Goal: Information Seeking & Learning: Learn about a topic

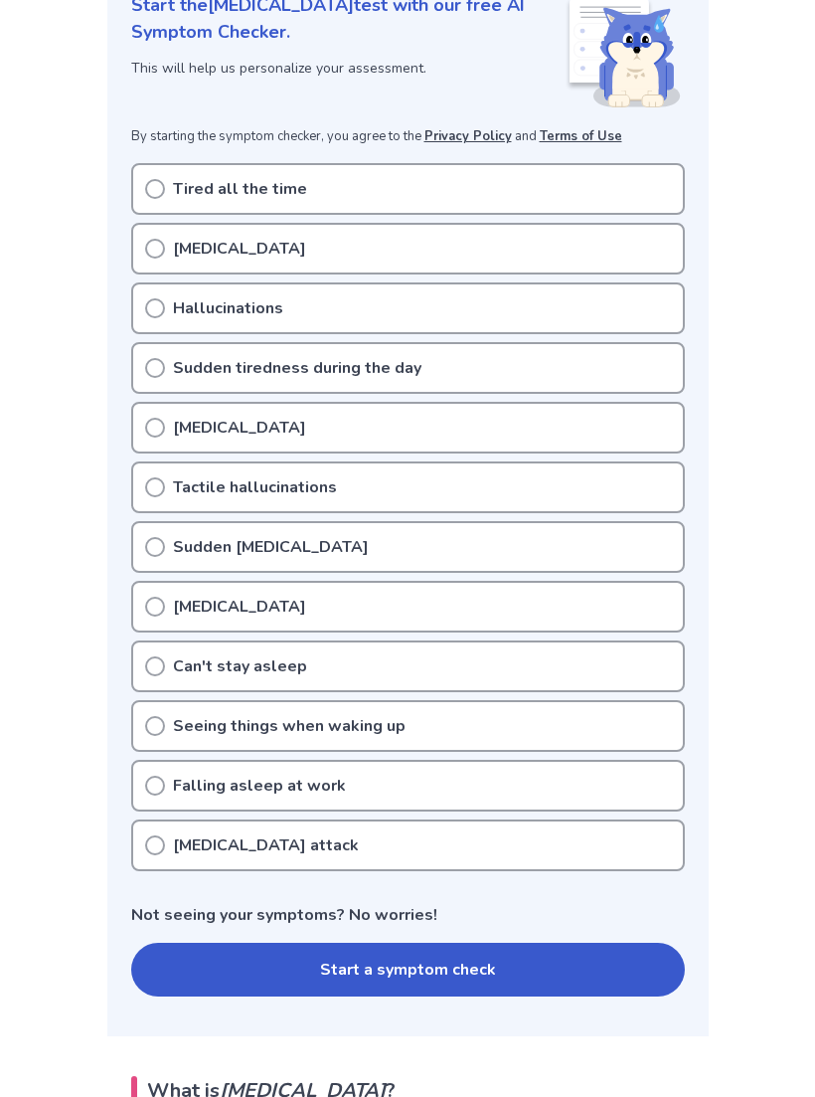
scroll to position [269, 0]
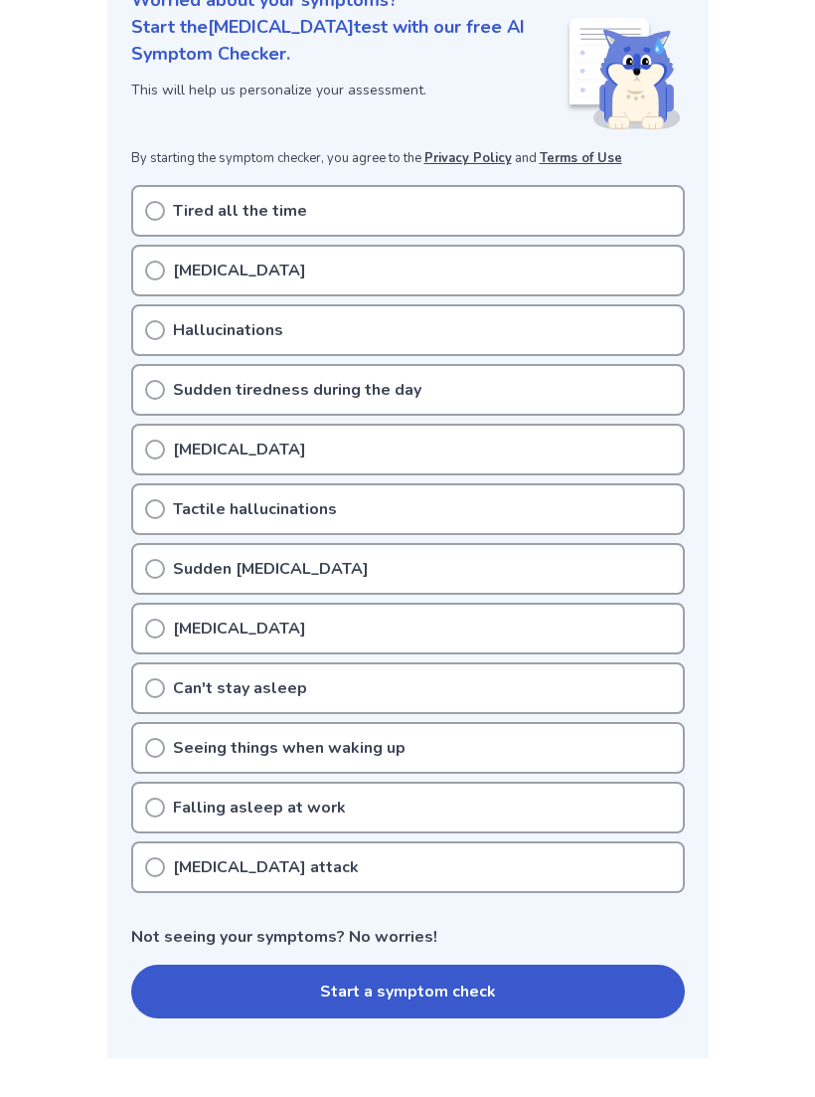
click at [623, 202] on div "Tired all the time" at bounding box center [408, 211] width 554 height 52
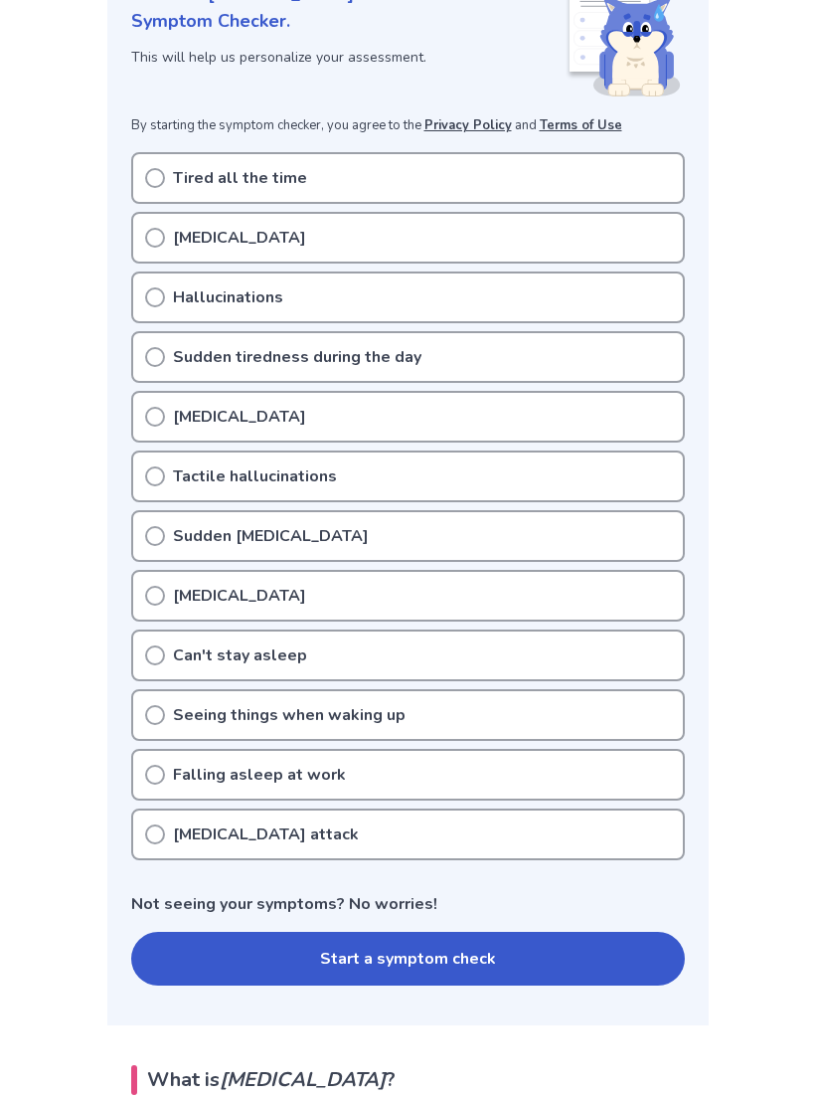
click at [157, 175] on icon at bounding box center [155, 178] width 20 height 20
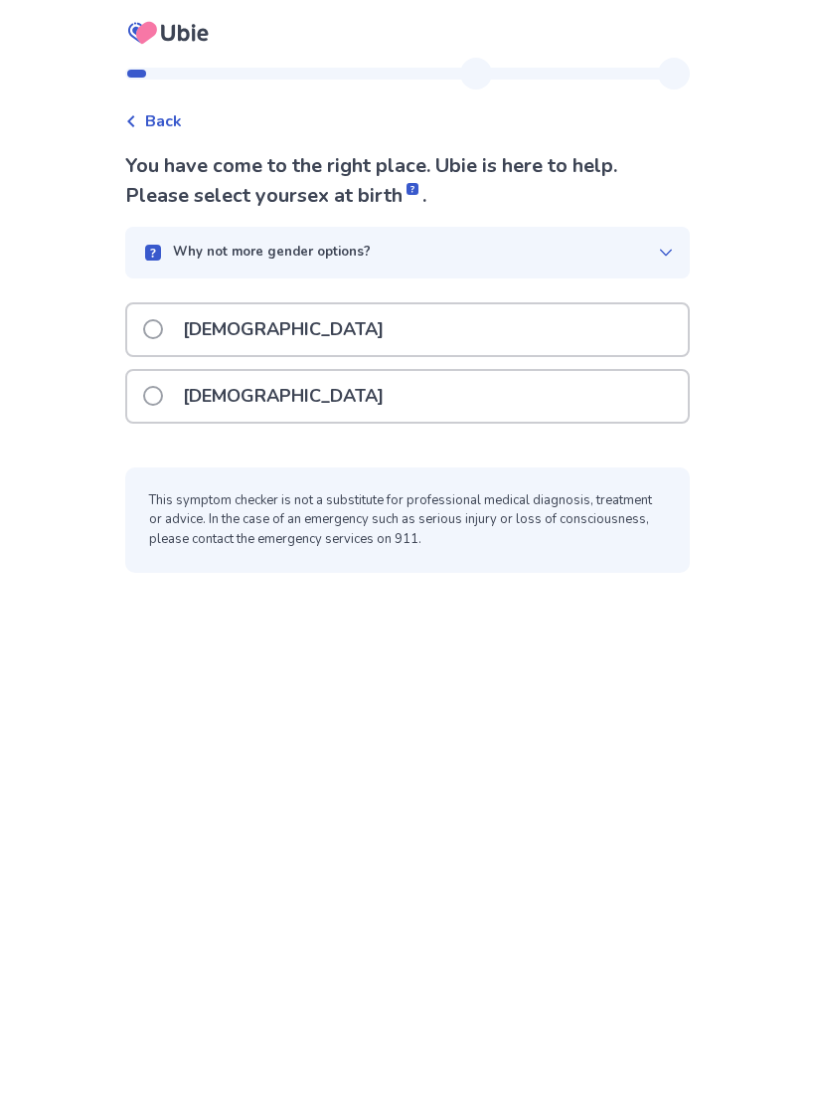
click at [454, 412] on div "[DEMOGRAPHIC_DATA]" at bounding box center [407, 396] width 561 height 51
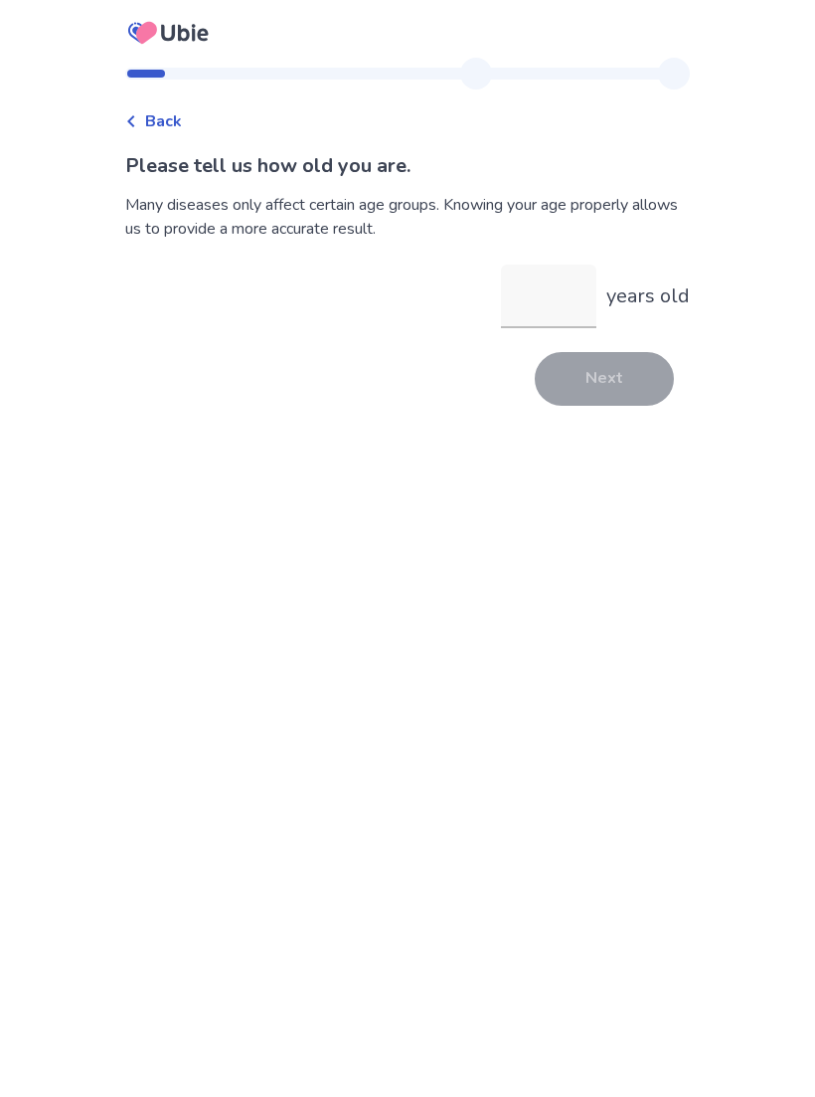
click at [554, 289] on input "years old" at bounding box center [548, 296] width 95 height 64
click at [602, 392] on button "Next" at bounding box center [604, 379] width 139 height 54
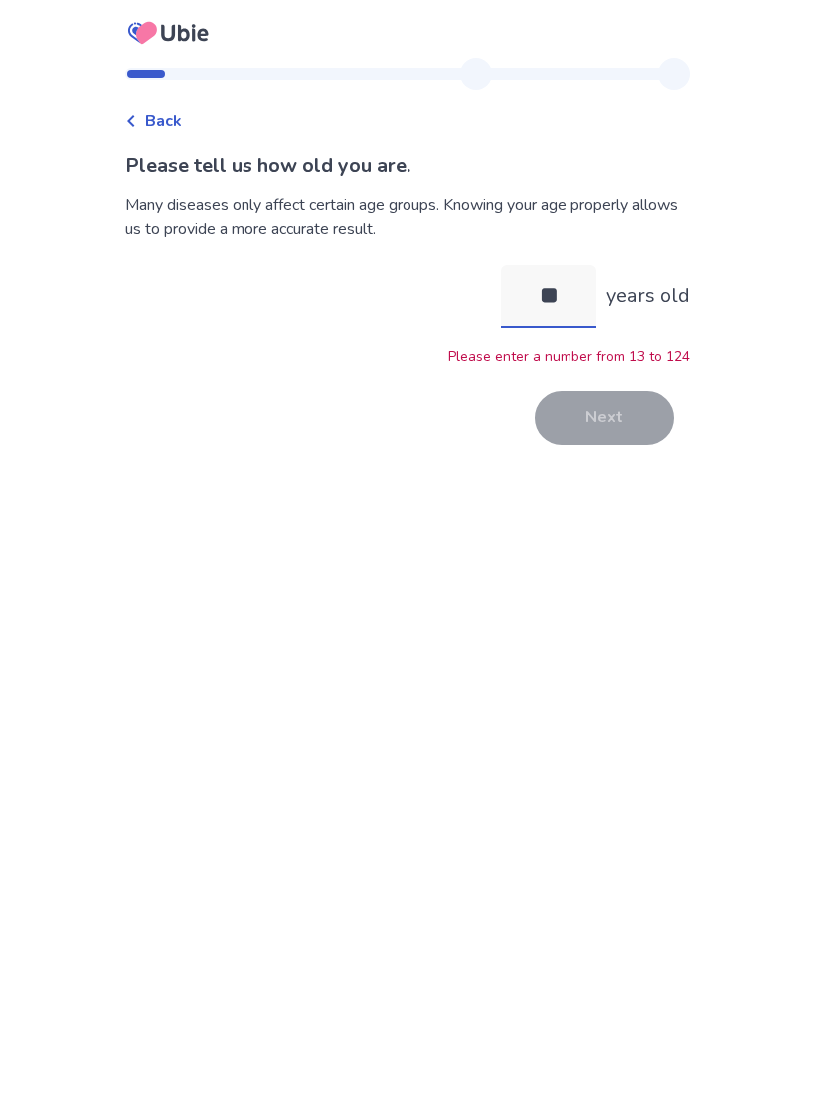
click at [551, 296] on input "**" at bounding box center [548, 296] width 95 height 64
type input "*"
type input "**"
click at [601, 428] on button "Next" at bounding box center [604, 418] width 139 height 54
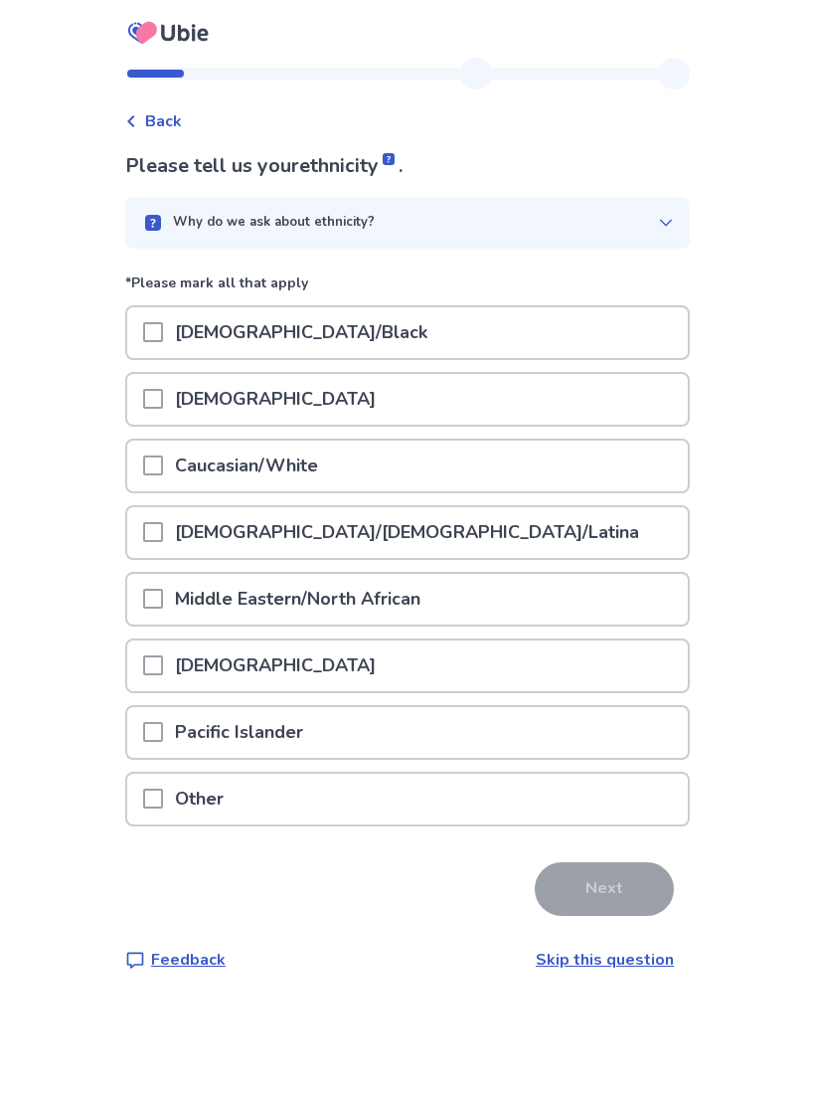
click at [140, 472] on div "Caucasian/White" at bounding box center [407, 465] width 561 height 51
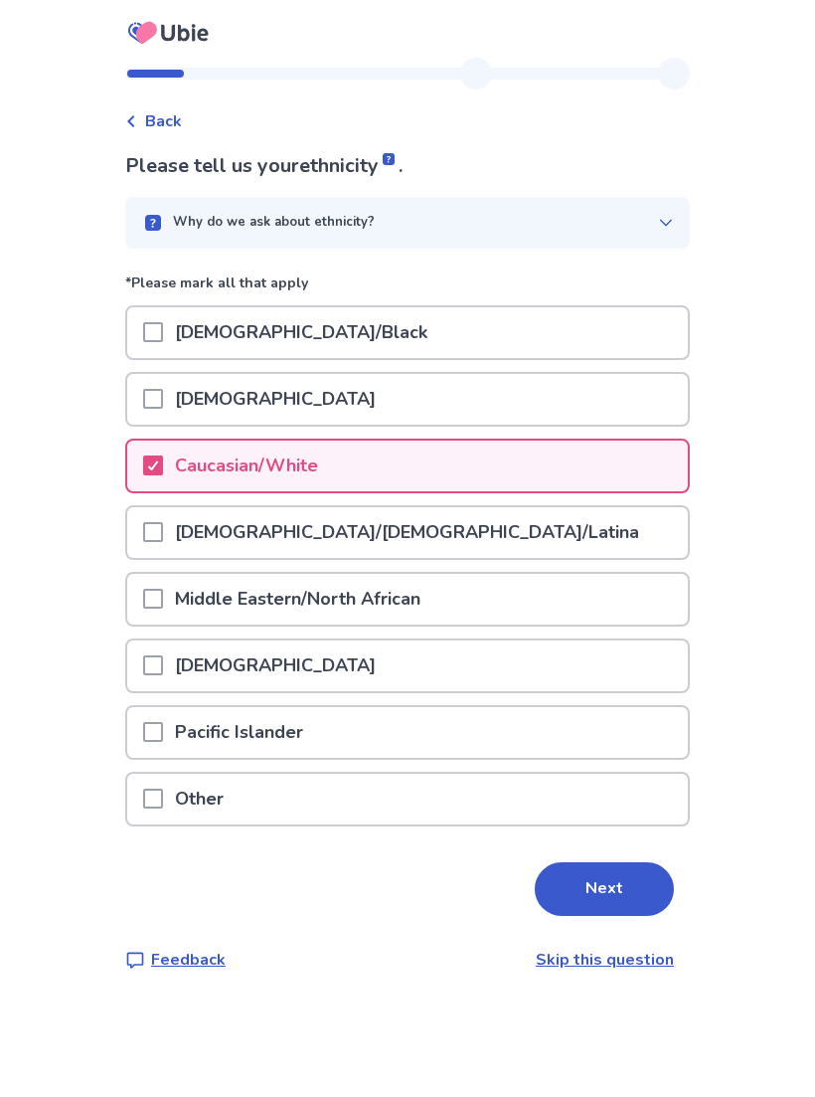
click at [631, 893] on button "Next" at bounding box center [604, 889] width 139 height 54
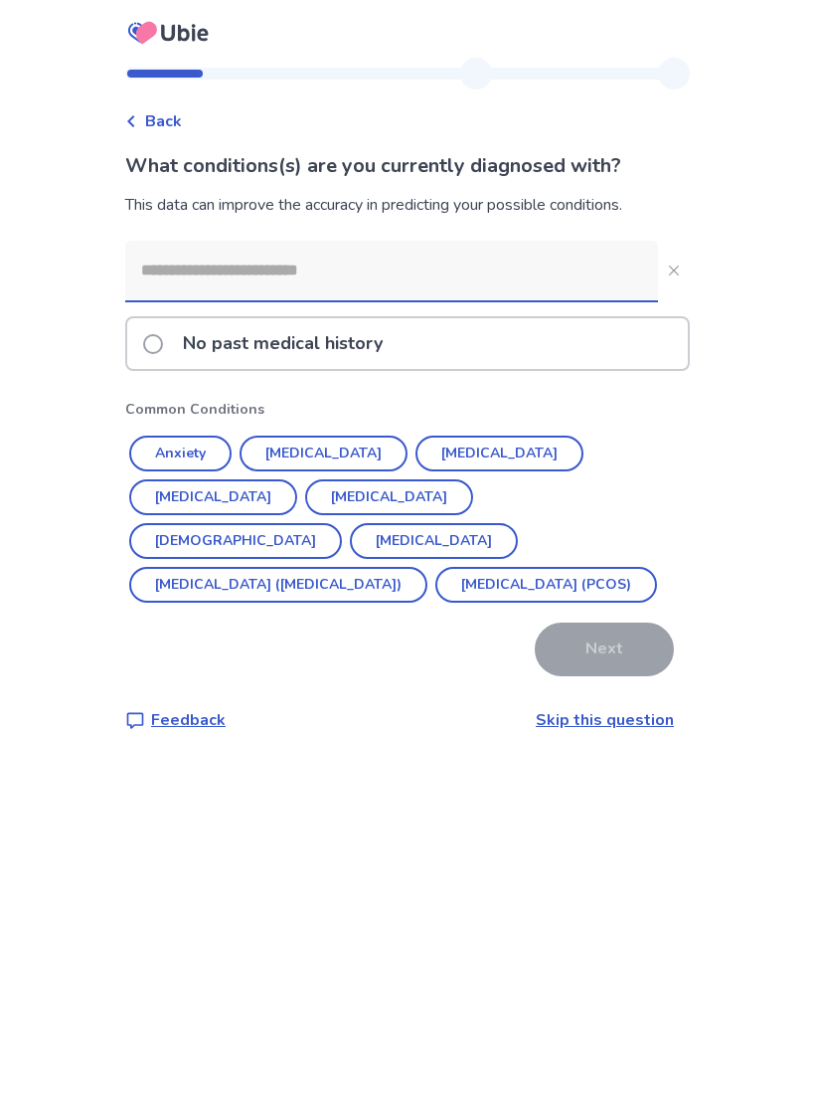
click at [165, 462] on button "Anxiety" at bounding box center [180, 453] width 102 height 36
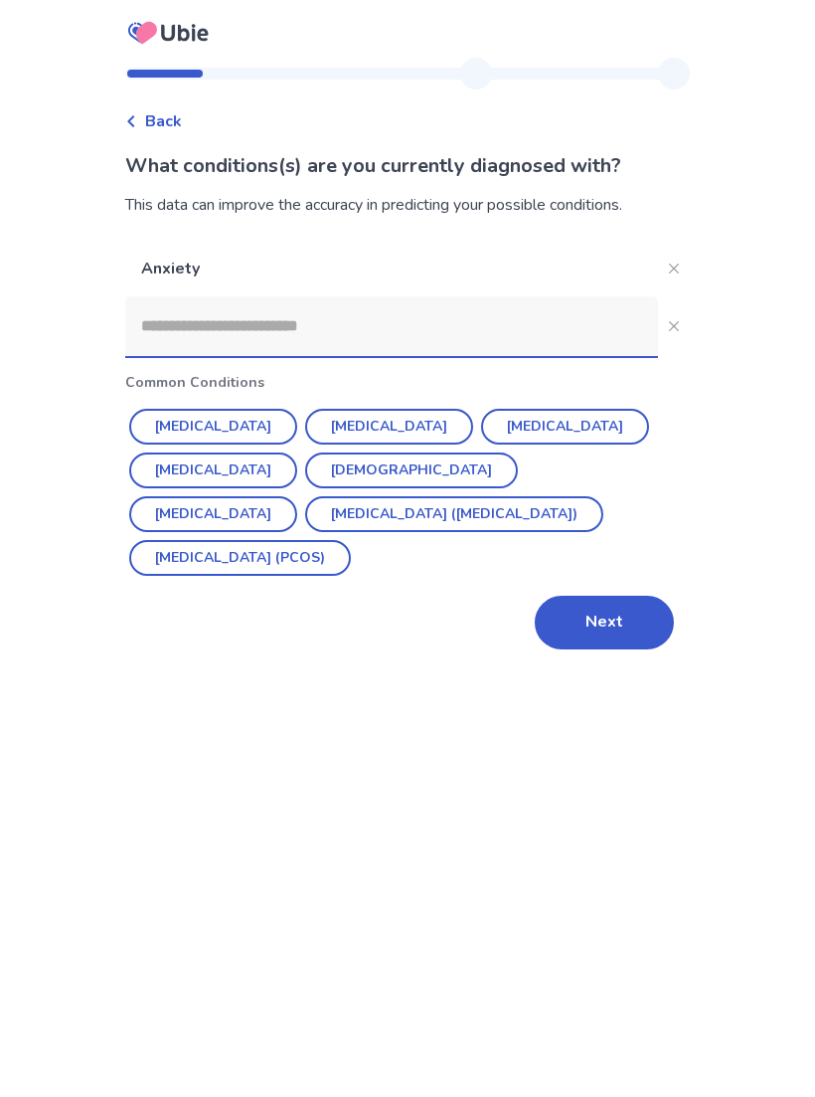
click at [368, 461] on button "[DEMOGRAPHIC_DATA]" at bounding box center [411, 470] width 213 height 36
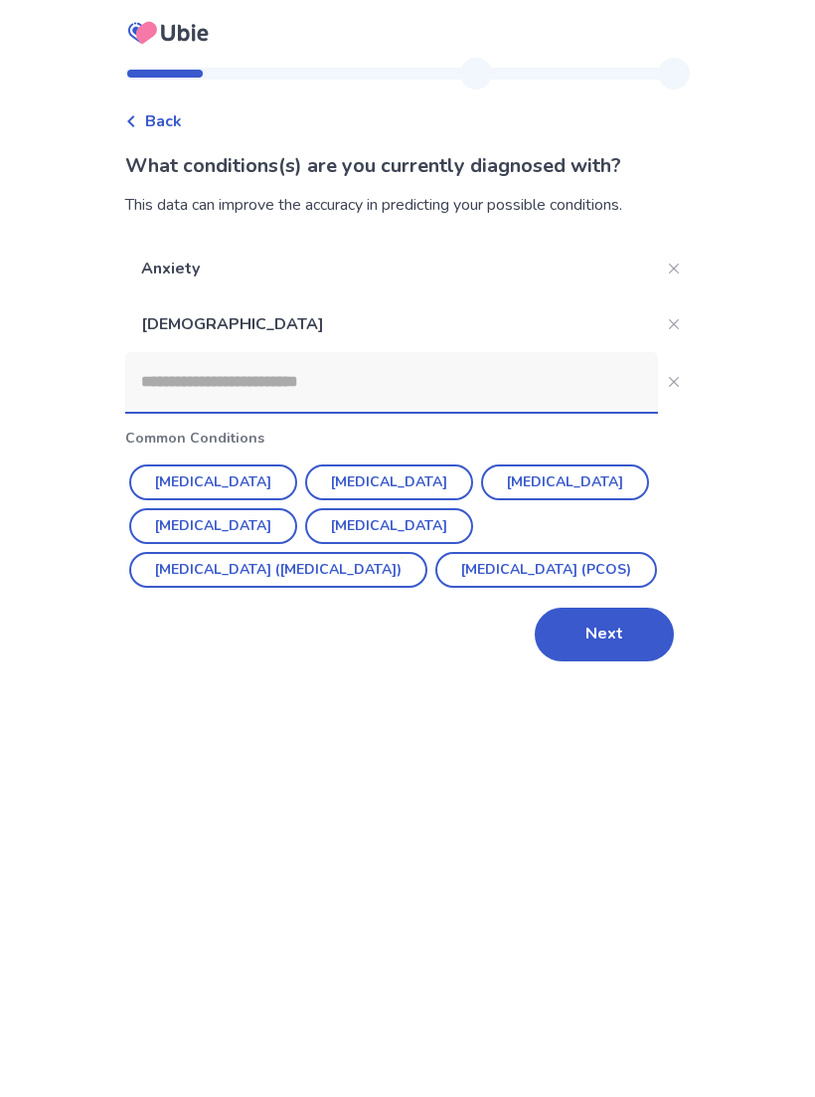
click at [614, 661] on button "Next" at bounding box center [604, 634] width 139 height 54
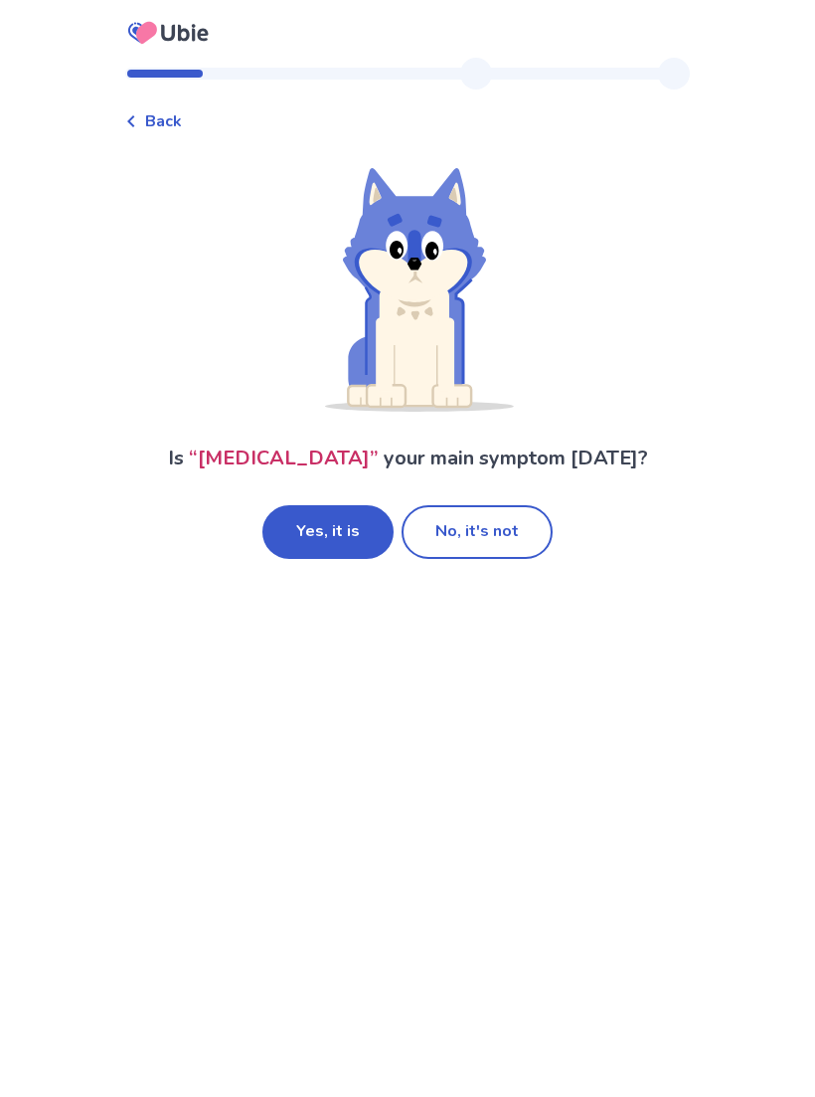
click at [342, 555] on button "Yes, it is" at bounding box center [327, 532] width 131 height 54
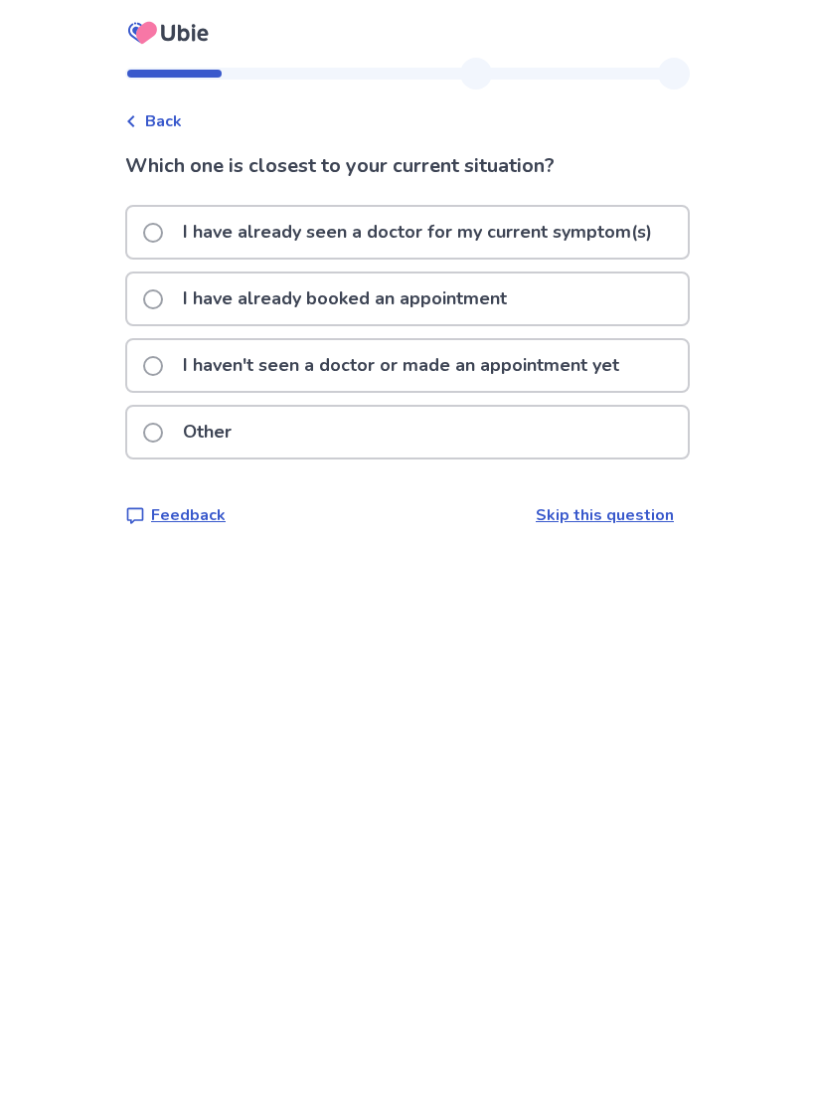
click at [535, 361] on p "I haven't seen a doctor or made an appointment yet" at bounding box center [401, 365] width 460 height 51
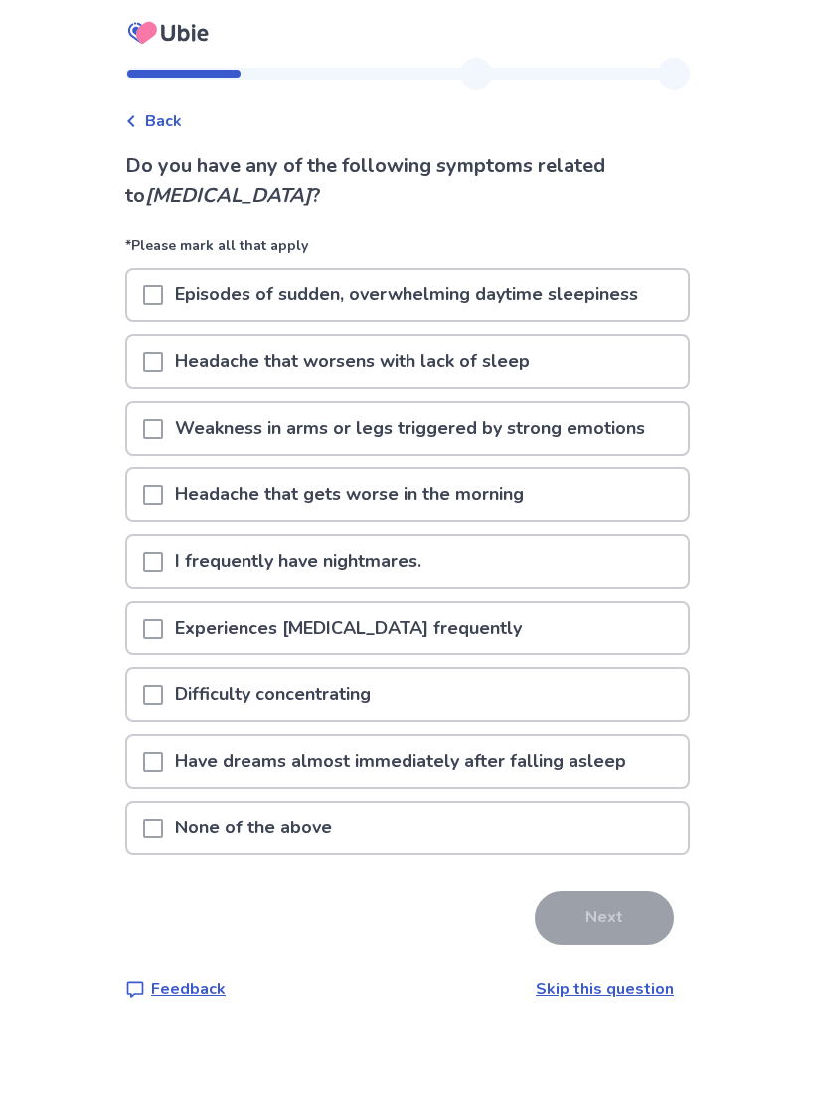
click at [141, 311] on div "Episodes of sudden, overwhelming daytime sleepiness" at bounding box center [407, 294] width 561 height 51
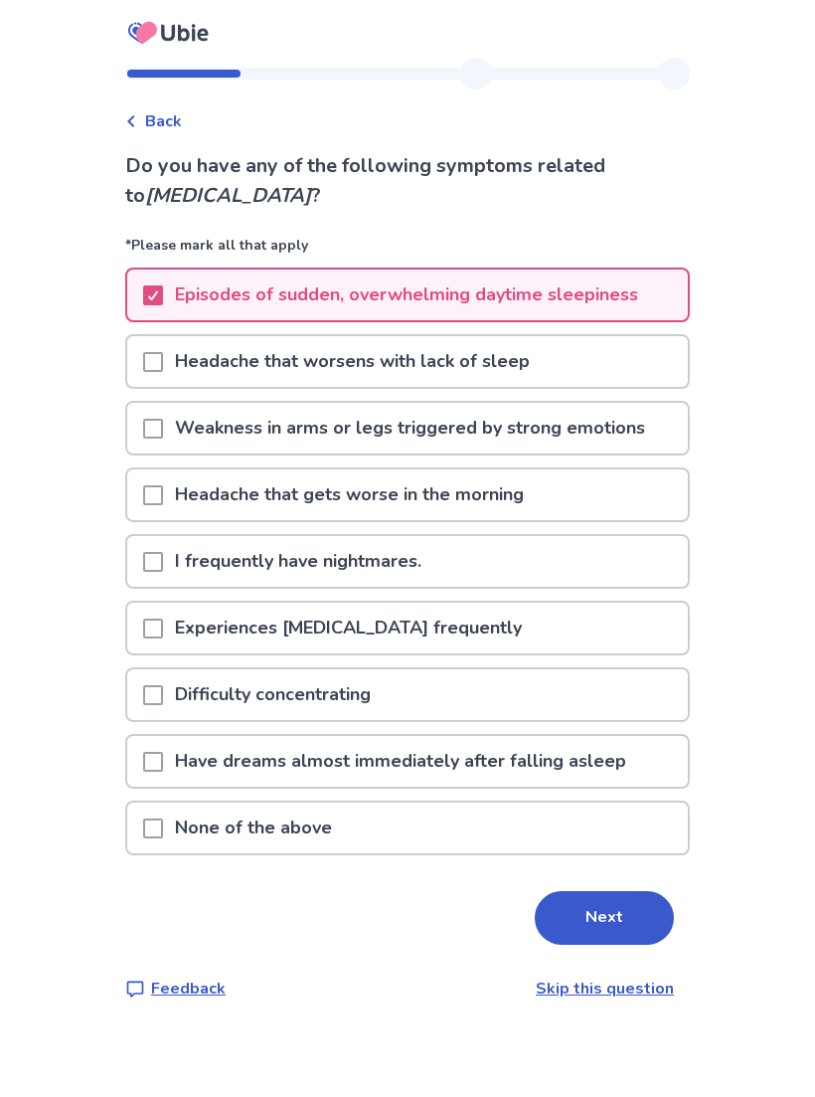
click at [162, 385] on div at bounding box center [153, 361] width 20 height 51
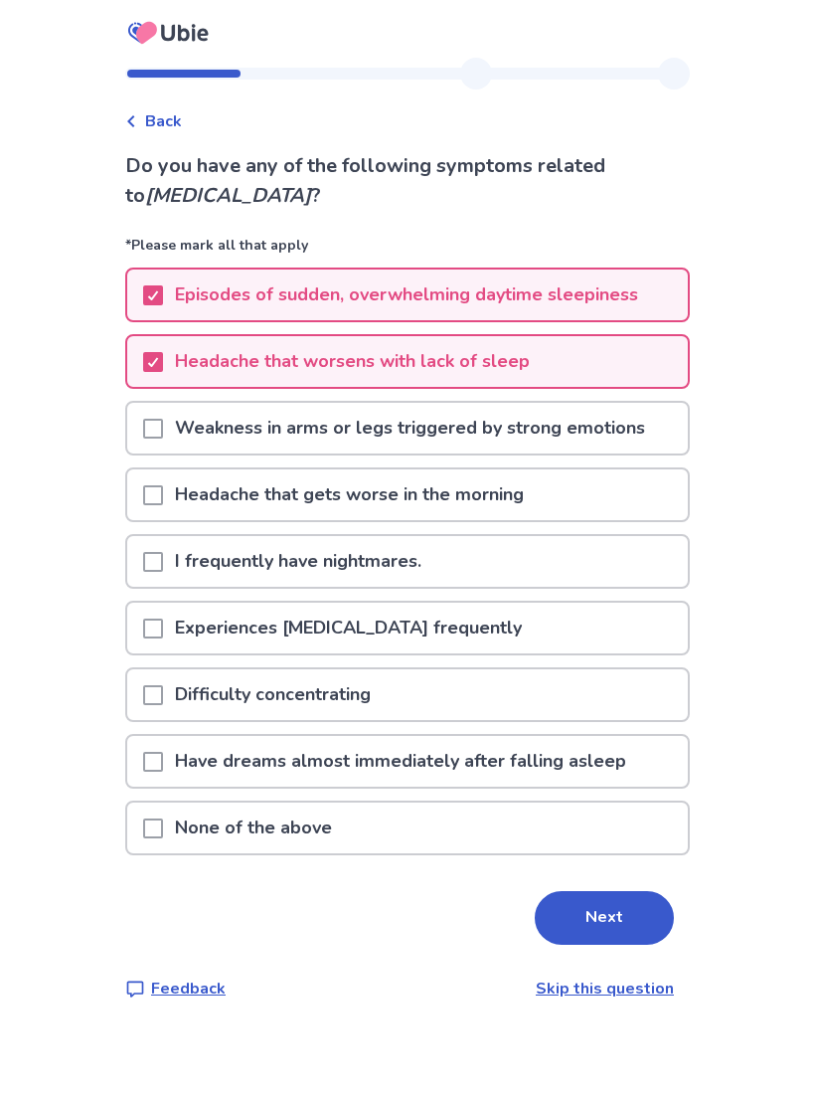
click at [142, 448] on div "Weakness in arms or legs triggered by strong emotions" at bounding box center [407, 428] width 561 height 51
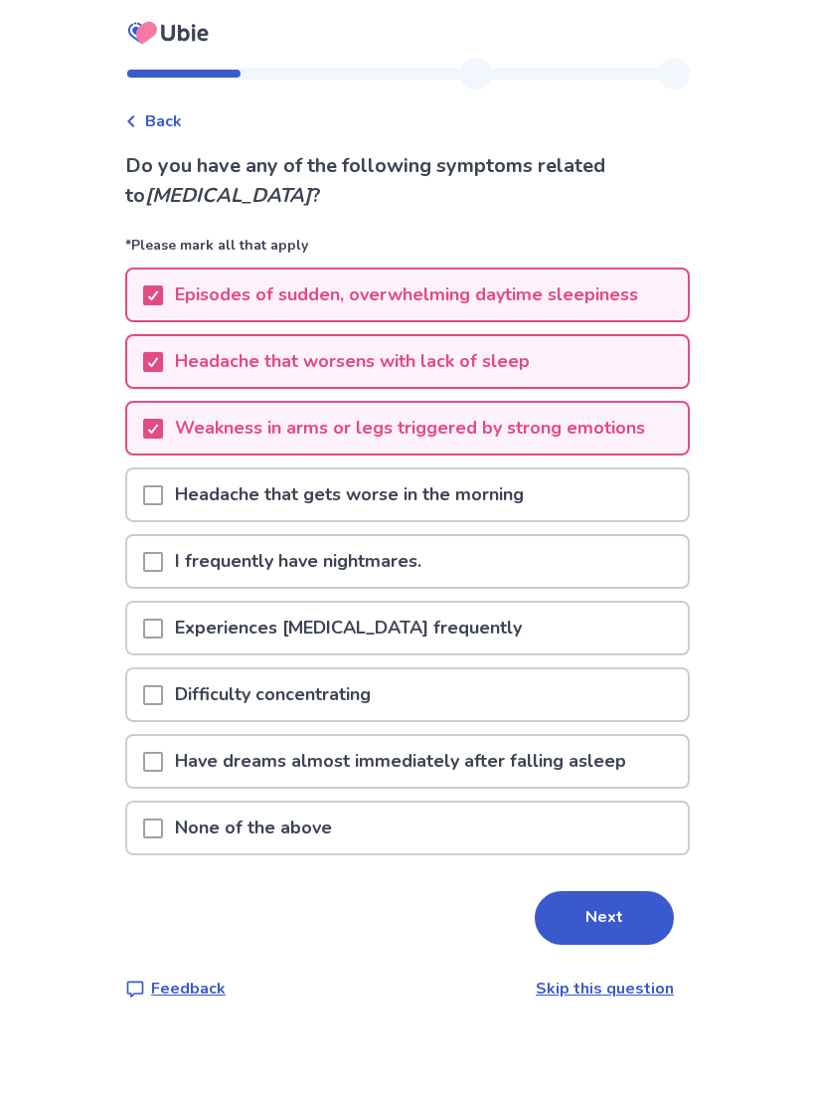
click at [163, 518] on div at bounding box center [153, 494] width 20 height 51
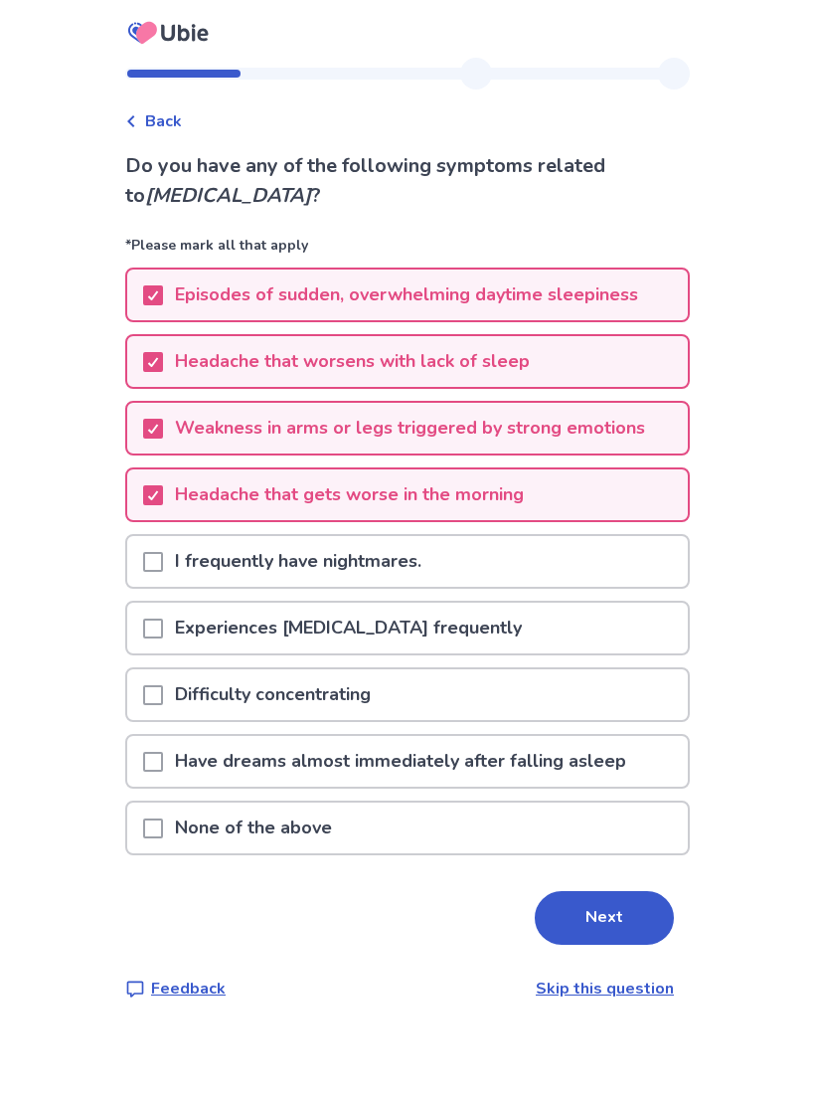
click at [160, 744] on div at bounding box center [153, 761] width 20 height 51
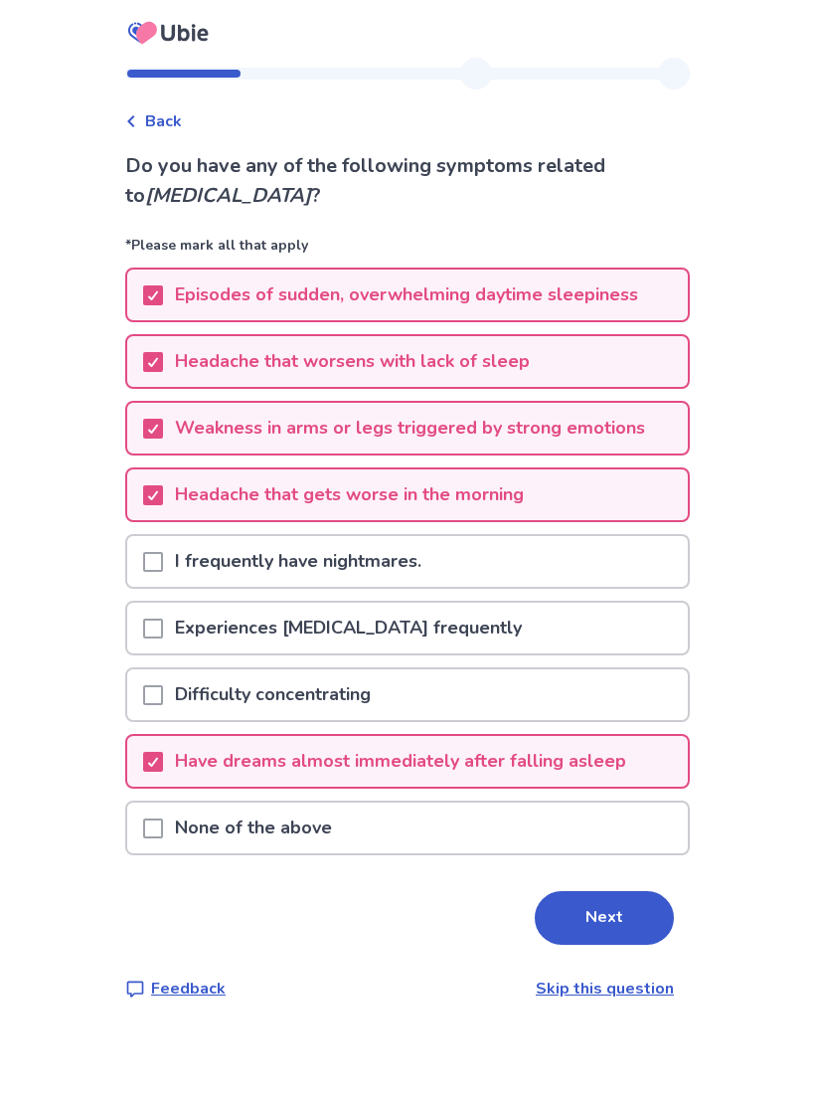
click at [143, 685] on div "Difficulty concentrating" at bounding box center [407, 694] width 561 height 51
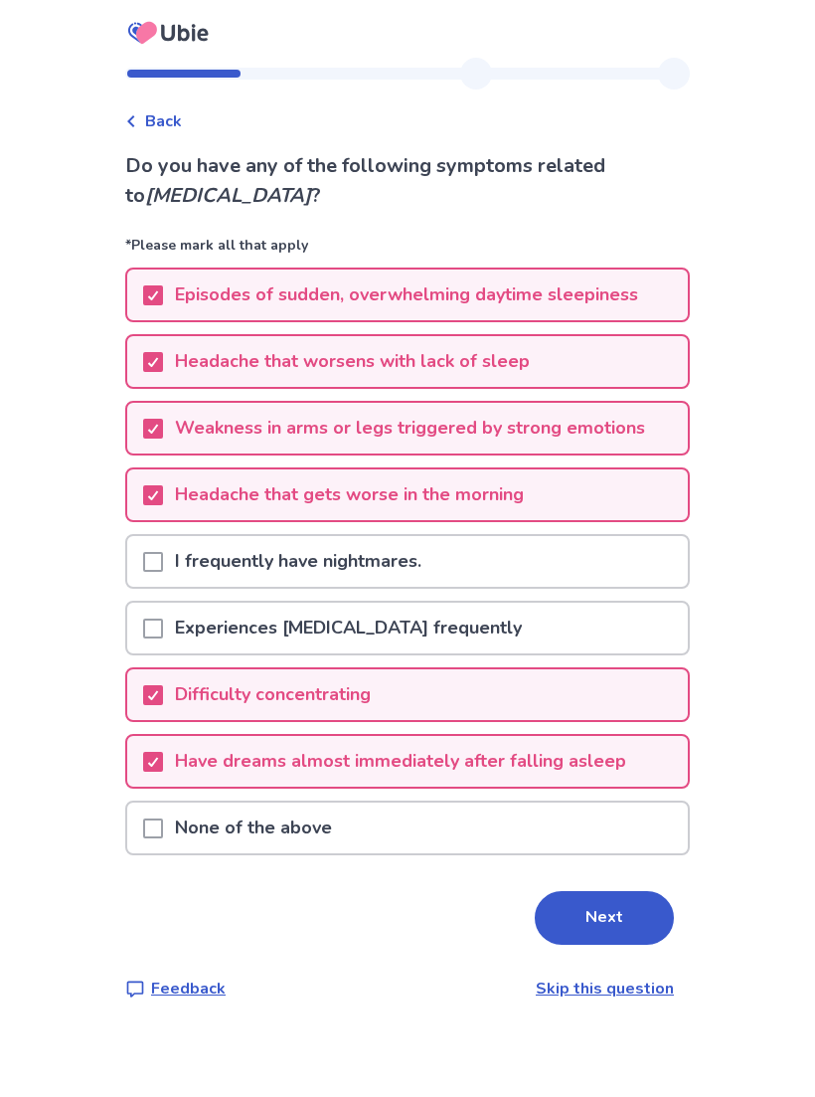
click at [624, 924] on button "Next" at bounding box center [604, 918] width 139 height 54
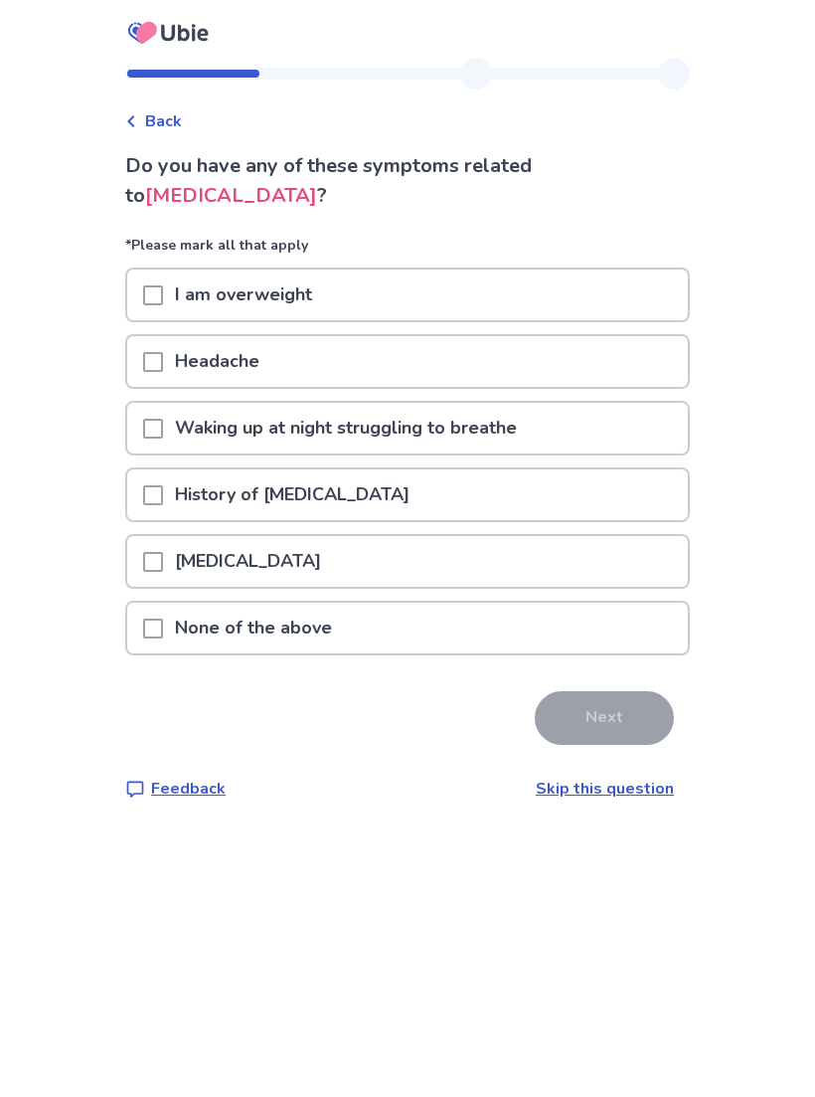
click at [521, 361] on div "Headache" at bounding box center [407, 361] width 561 height 51
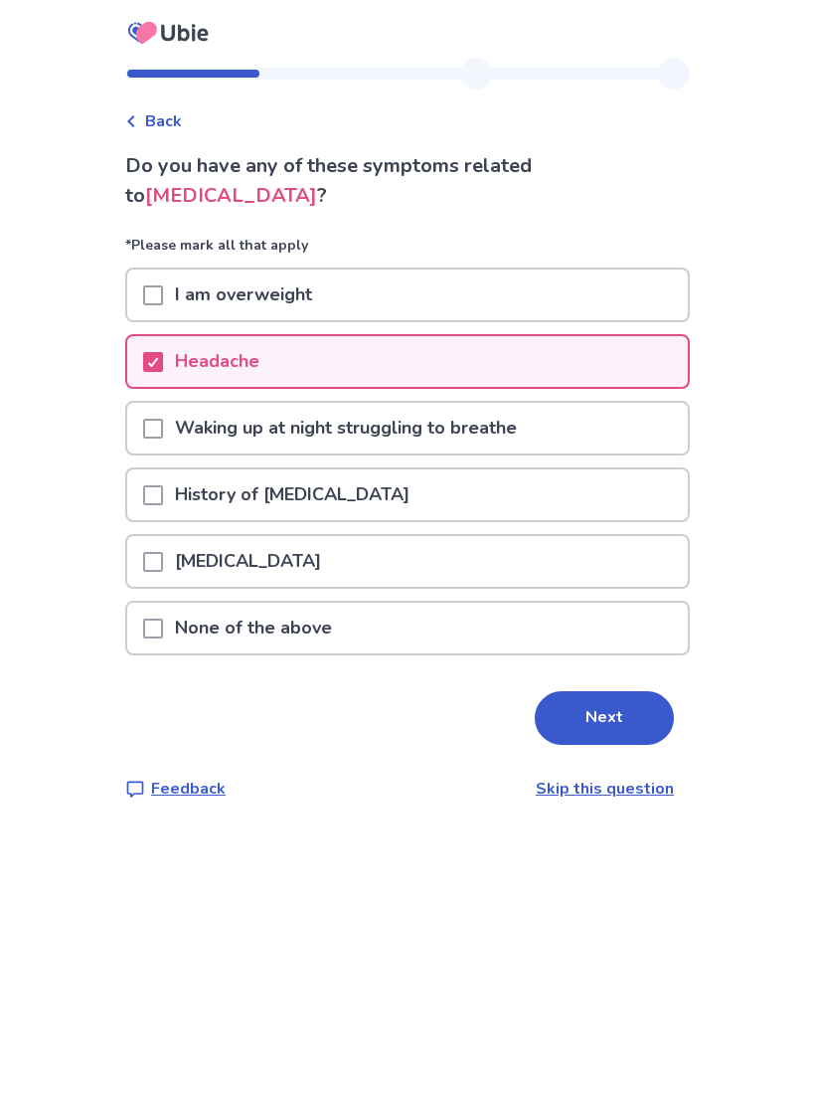
click at [511, 555] on div "[MEDICAL_DATA]" at bounding box center [407, 561] width 561 height 51
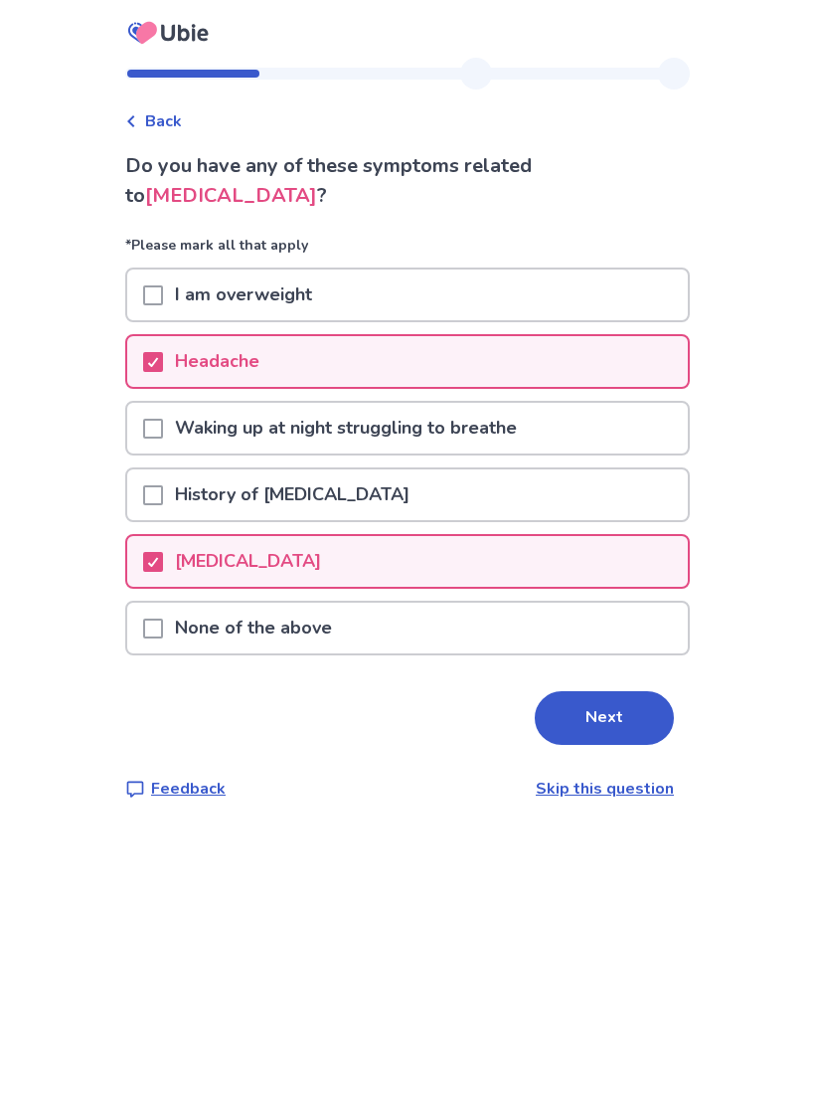
click at [609, 720] on button "Next" at bounding box center [604, 718] width 139 height 54
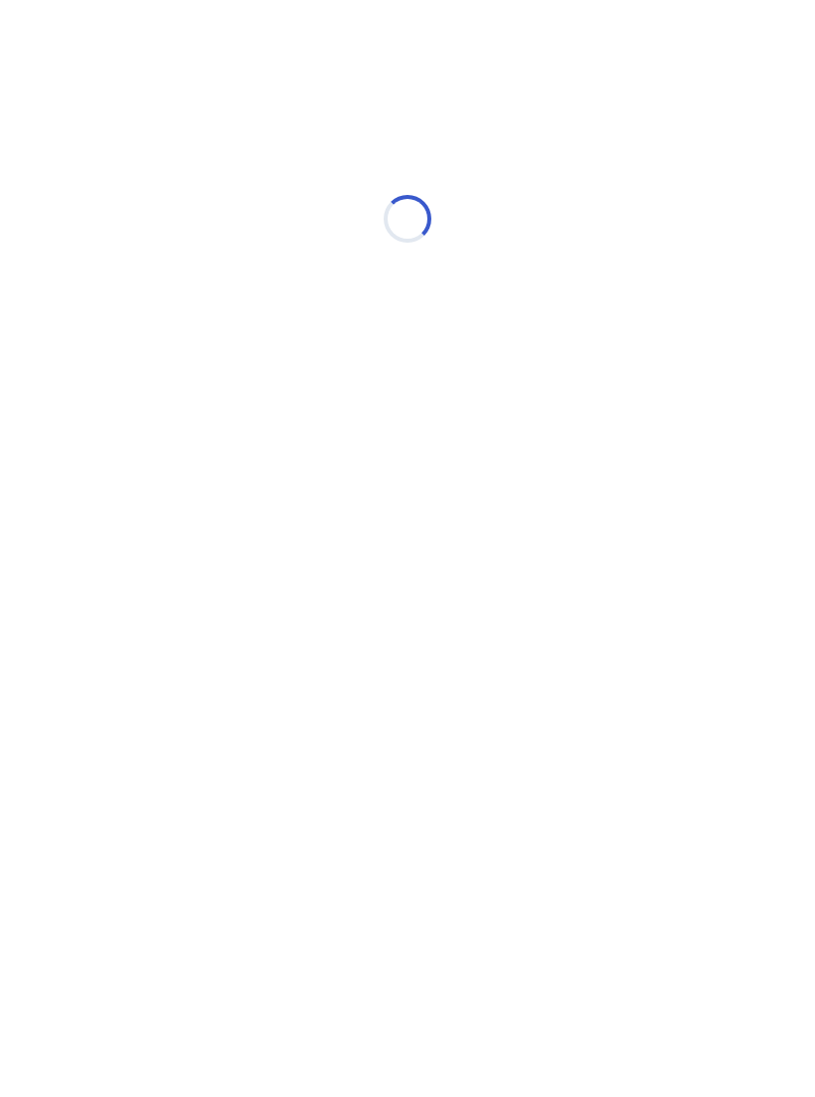
select select "*"
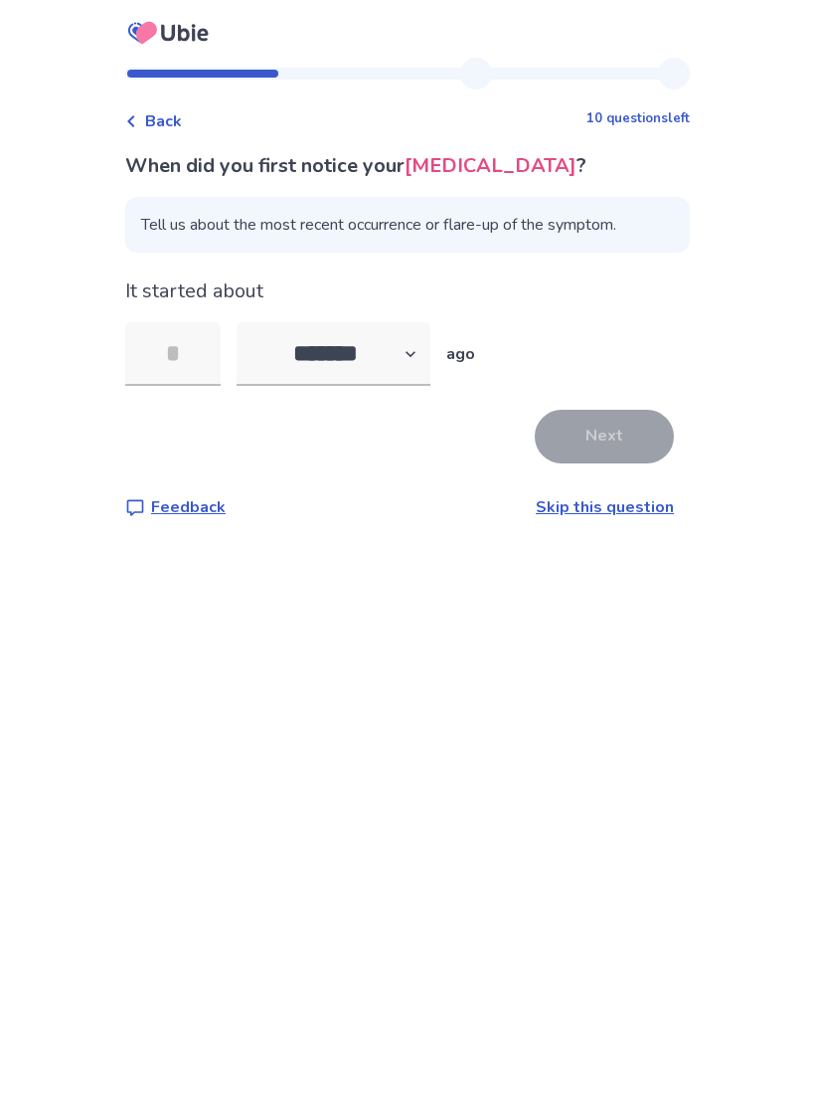
click at [156, 386] on input "tel" at bounding box center [172, 354] width 95 height 64
type input "*"
click at [613, 518] on link "Skip this question" at bounding box center [605, 507] width 138 height 22
click at [412, 355] on select "******* ****** ******* ******** *******" at bounding box center [334, 354] width 194 height 64
select select "*"
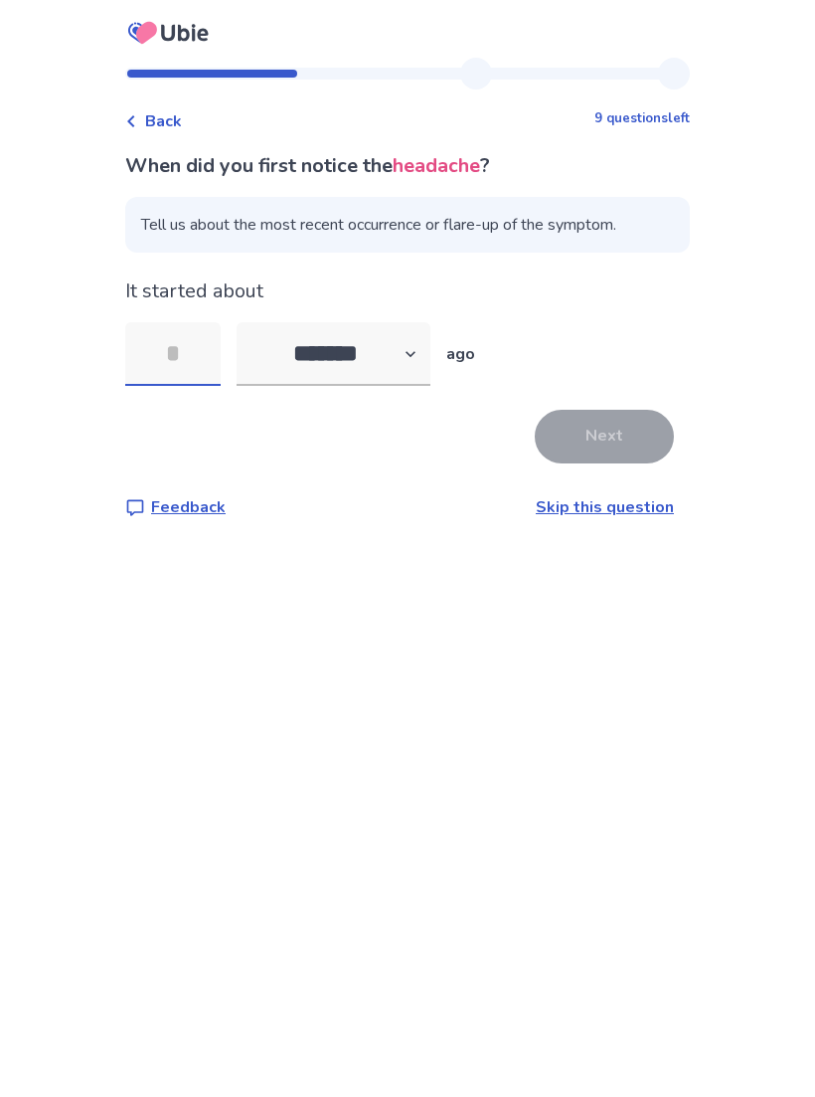
click at [185, 345] on input "tel" at bounding box center [172, 354] width 95 height 64
type input "*"
click at [430, 357] on select "******* ****** ******* ******** *******" at bounding box center [334, 354] width 194 height 64
select select "*"
click at [202, 367] on input "tel" at bounding box center [172, 354] width 95 height 64
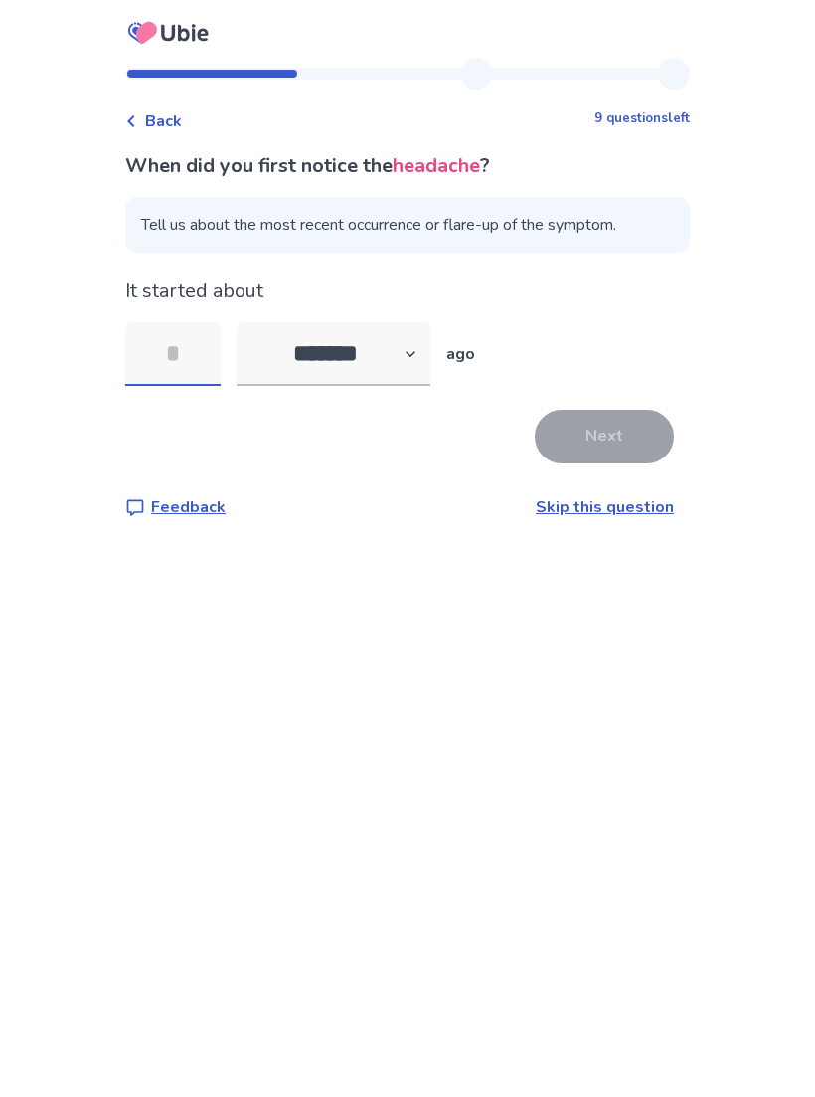
type input "*"
click at [586, 433] on button "Next" at bounding box center [604, 437] width 139 height 54
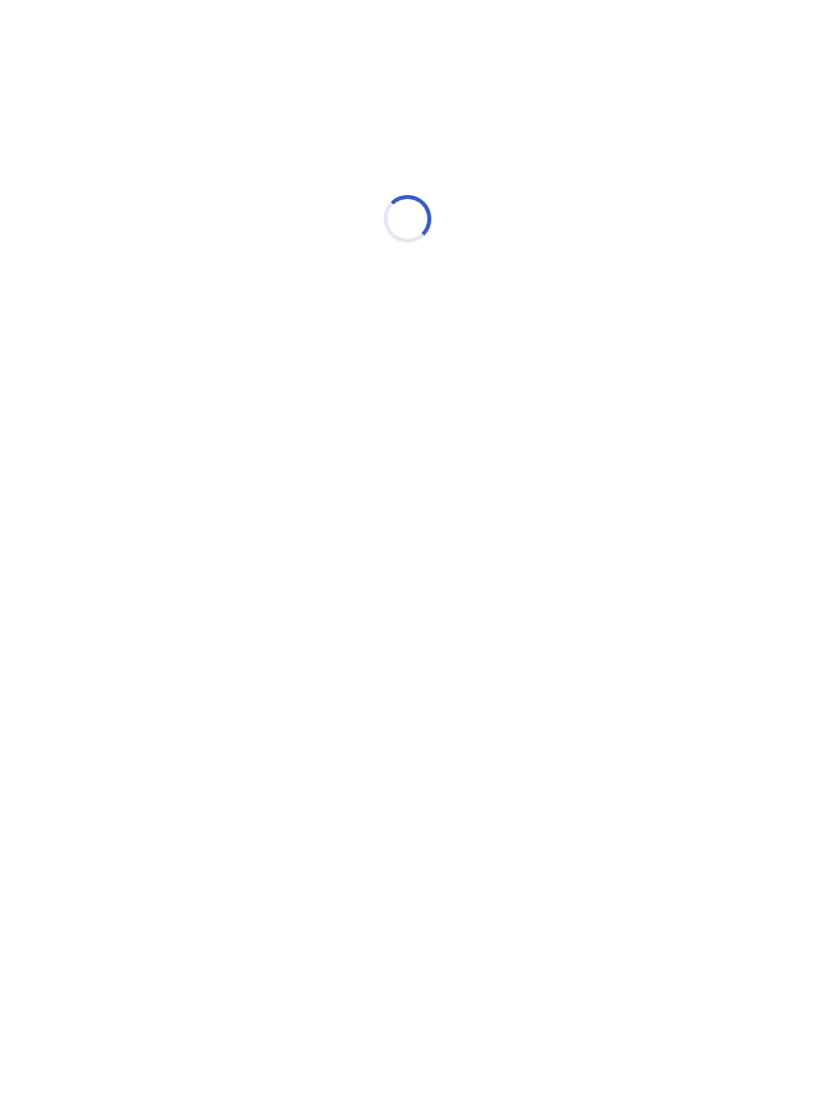
select select "*"
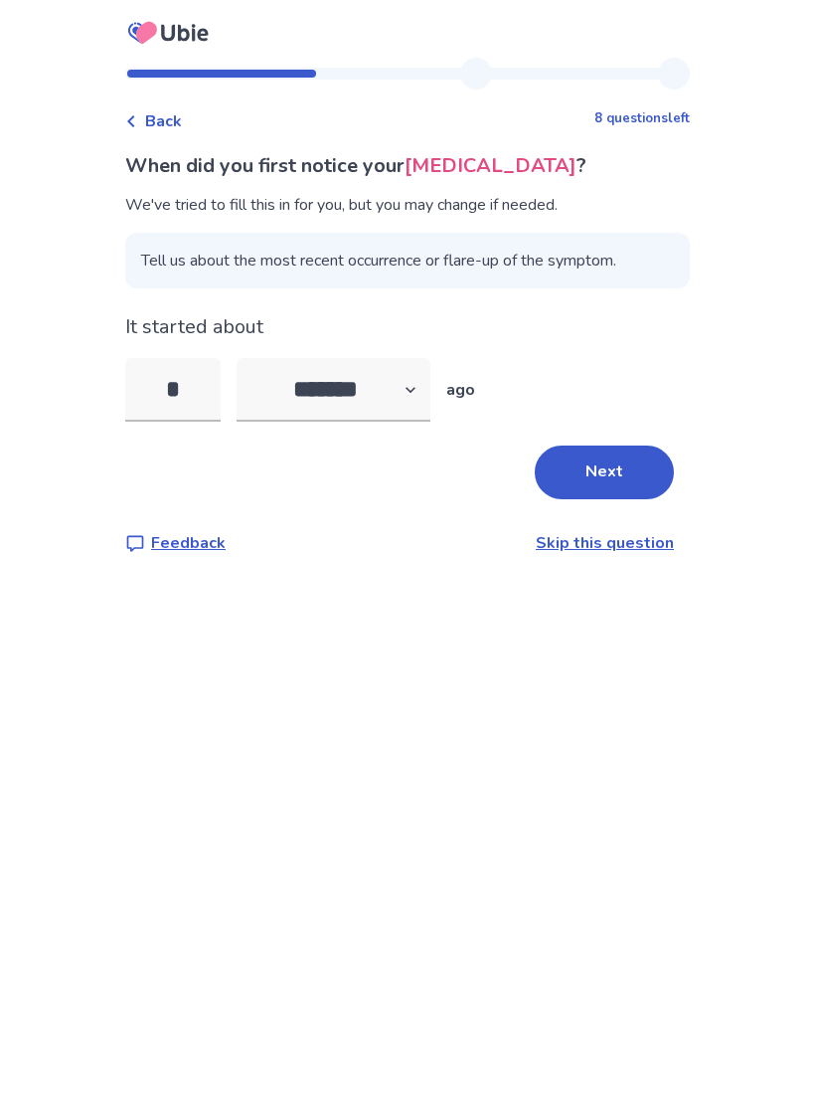
click at [575, 553] on link "Skip this question" at bounding box center [605, 543] width 138 height 22
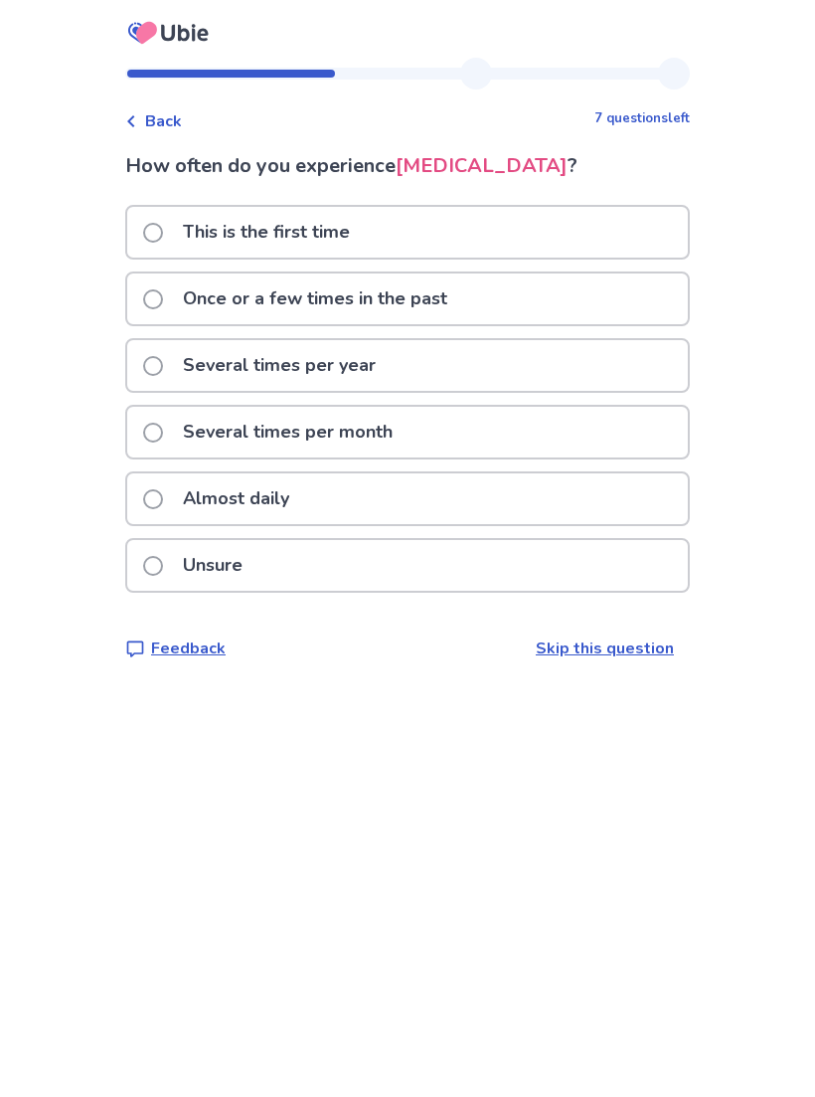
click at [480, 455] on div "Several times per month" at bounding box center [407, 432] width 561 height 51
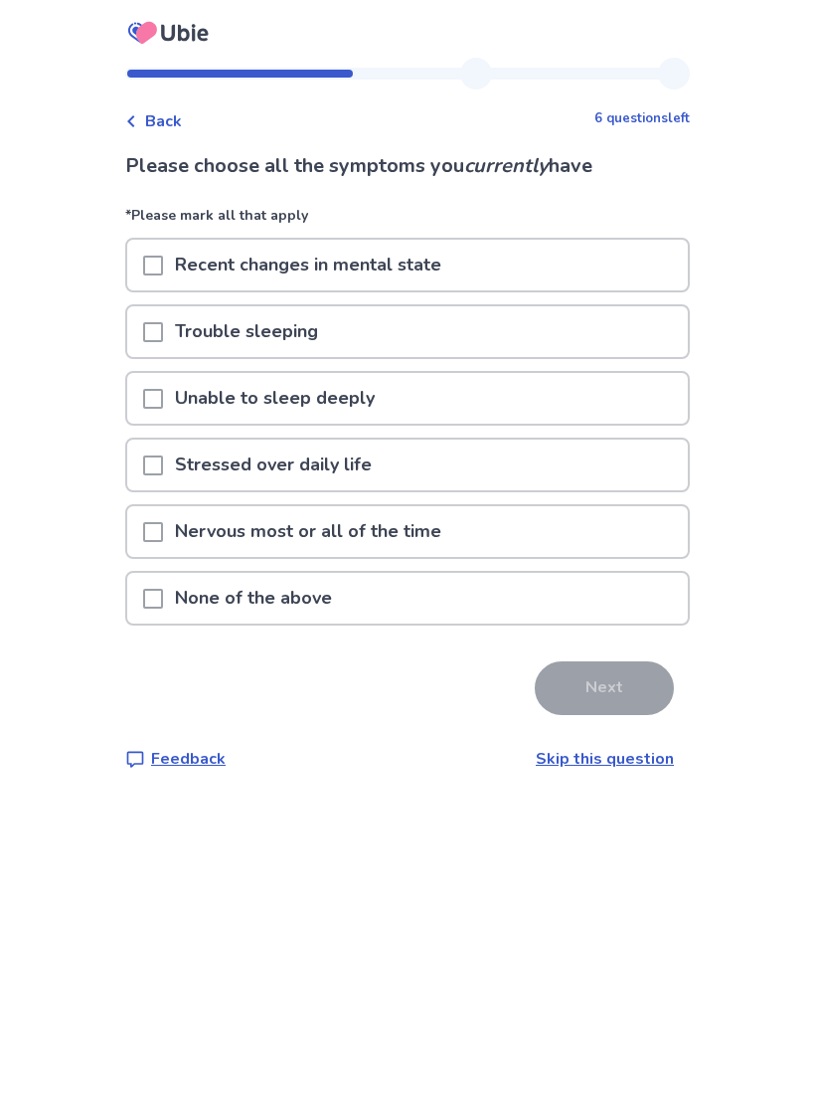
click at [599, 269] on div "Recent changes in mental state" at bounding box center [407, 265] width 561 height 51
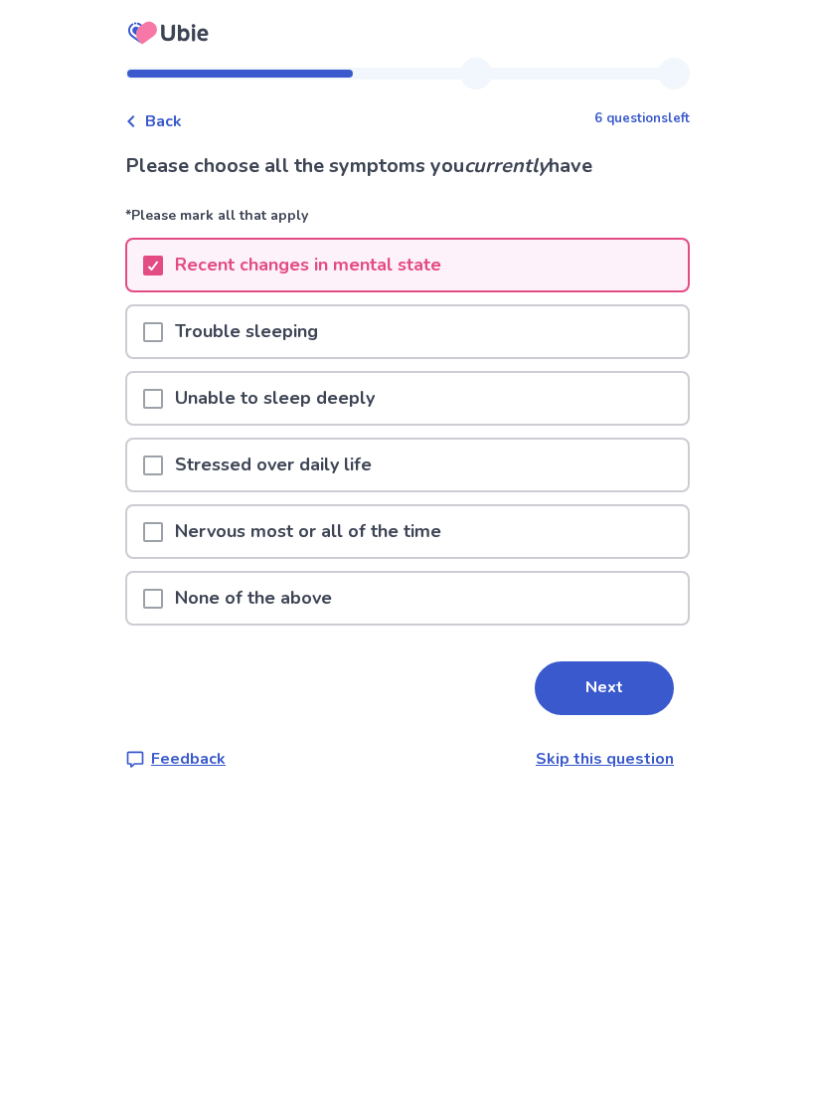
click at [527, 342] on div "Trouble sleeping" at bounding box center [407, 331] width 561 height 51
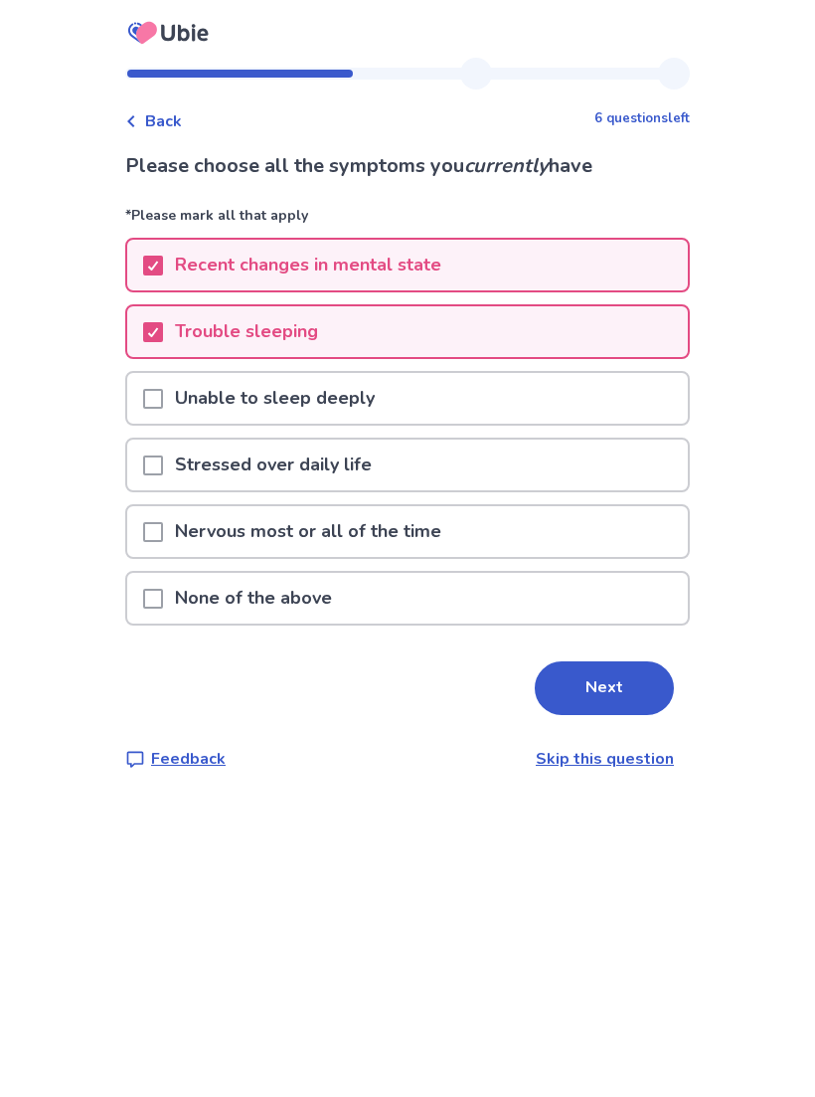
click at [809, 486] on div "Back 6 questions left Please choose all the symptoms you currently have *Please…" at bounding box center [407, 548] width 815 height 1097
click at [498, 455] on div "Stressed over daily life" at bounding box center [407, 464] width 561 height 51
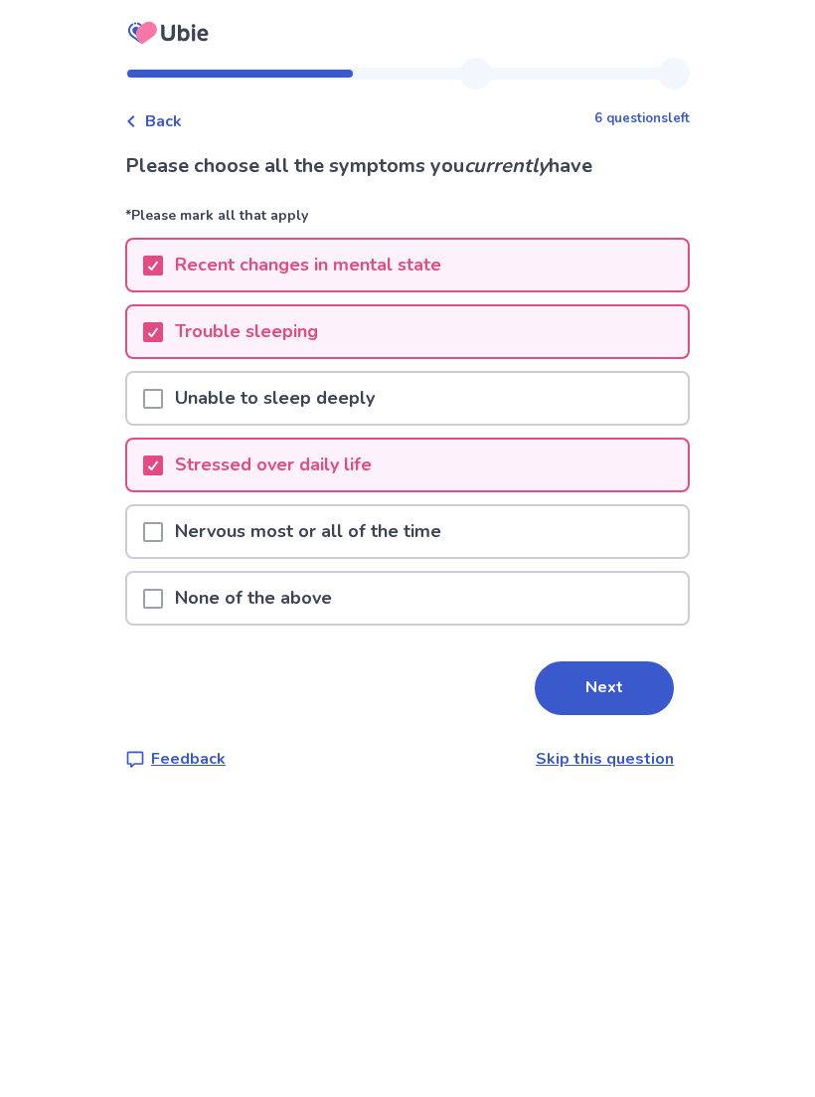
click at [519, 553] on div "Nervous most or all of the time" at bounding box center [407, 531] width 561 height 51
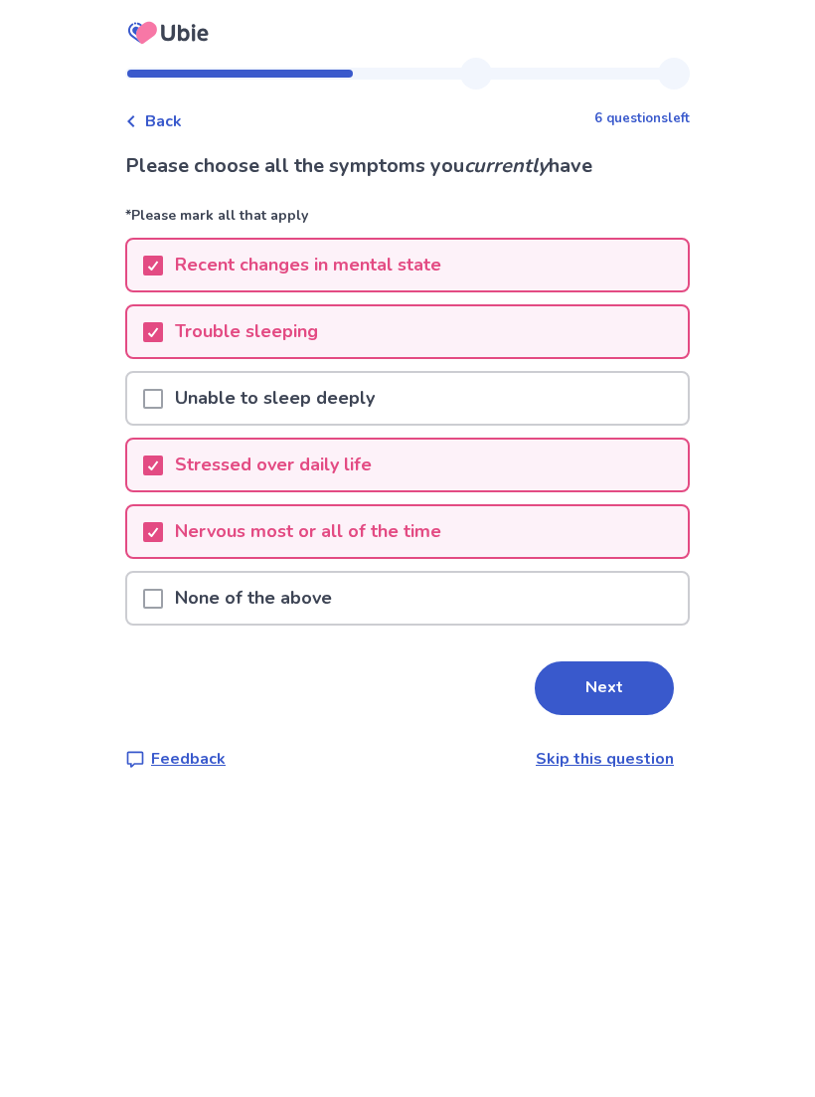
click at [590, 694] on button "Next" at bounding box center [604, 688] width 139 height 54
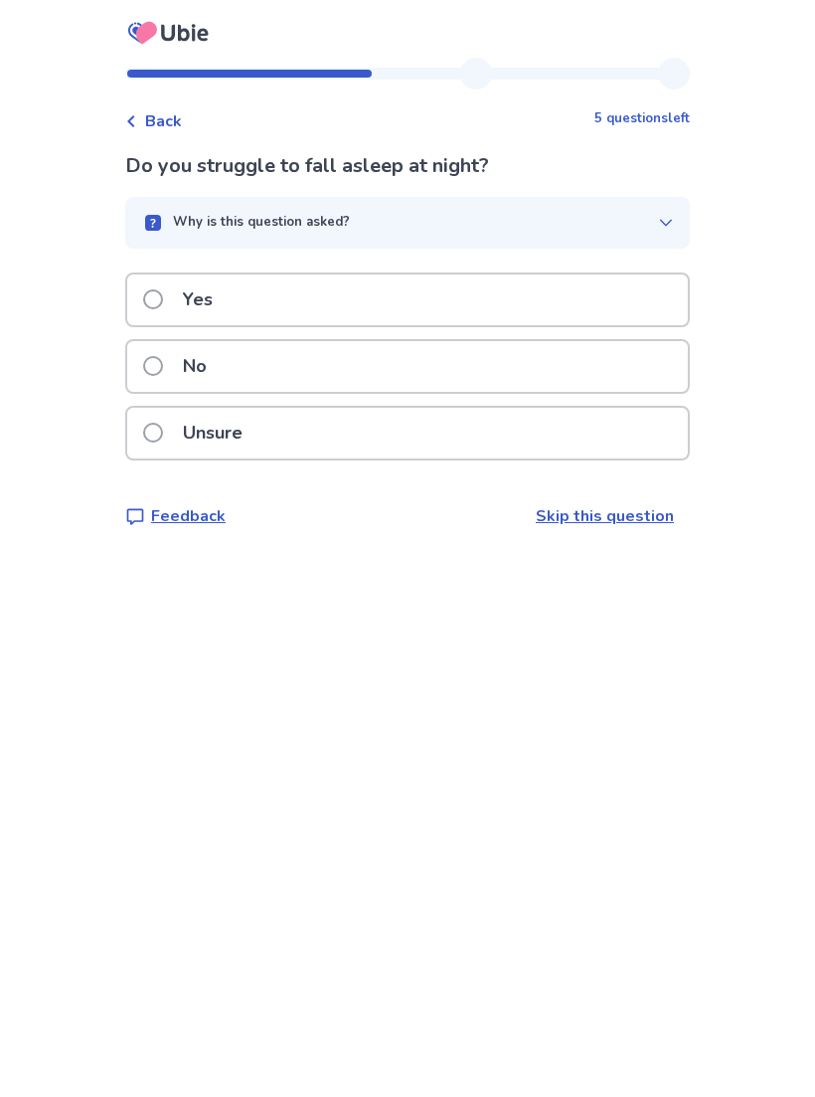
click at [447, 321] on div "Yes" at bounding box center [407, 299] width 561 height 51
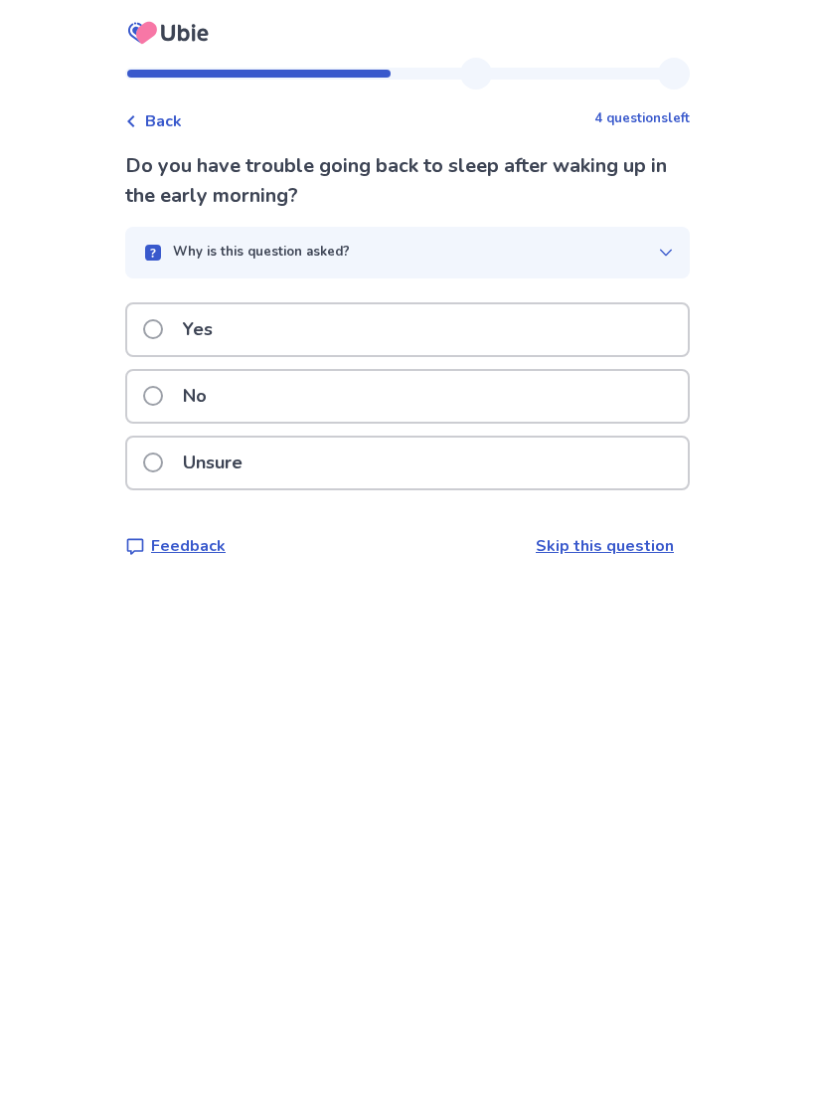
click at [385, 336] on div "Yes" at bounding box center [407, 329] width 561 height 51
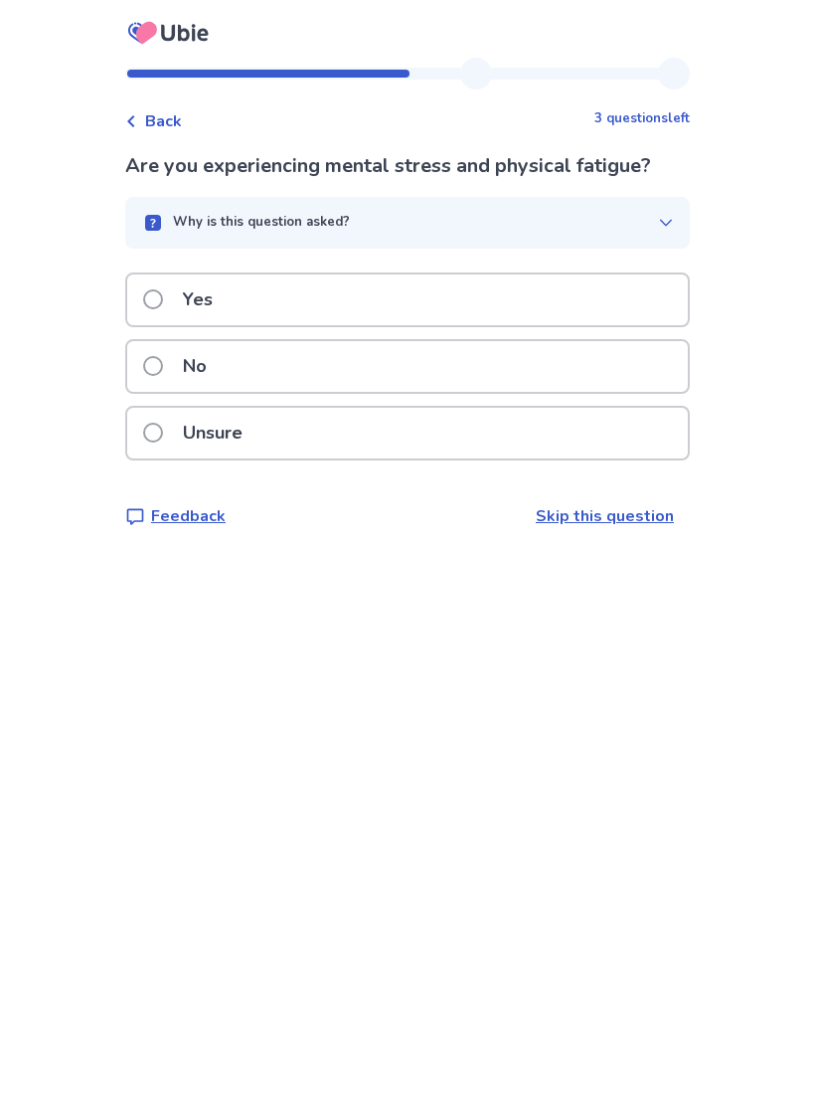
click at [138, 140] on div "Back 3 questions left Are you experiencing mental stress and physical fatigue? …" at bounding box center [407, 309] width 596 height 502
click at [443, 444] on div "Unsure" at bounding box center [407, 433] width 561 height 51
click at [491, 368] on div "No" at bounding box center [407, 366] width 561 height 51
click at [522, 312] on div "Yes" at bounding box center [407, 299] width 561 height 51
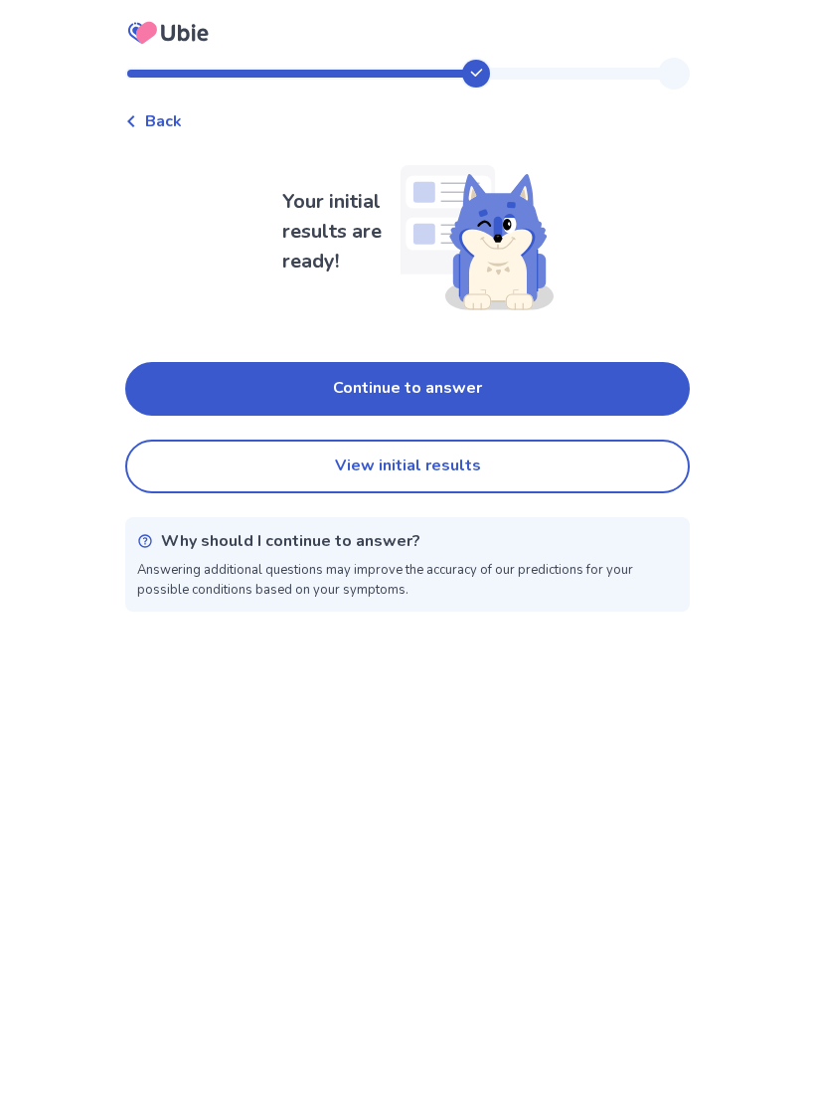
click at [510, 469] on button "View initial results" at bounding box center [407, 466] width 565 height 54
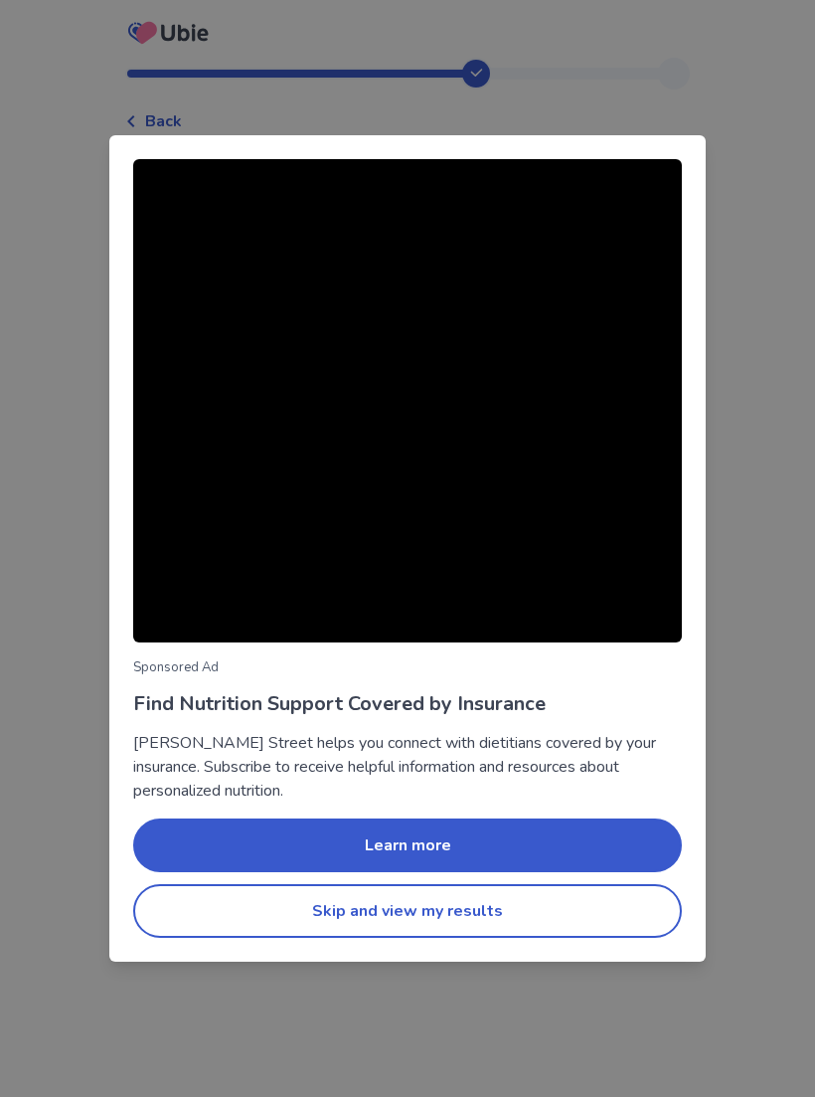
click at [421, 927] on button "Skip and view my results" at bounding box center [407, 911] width 549 height 54
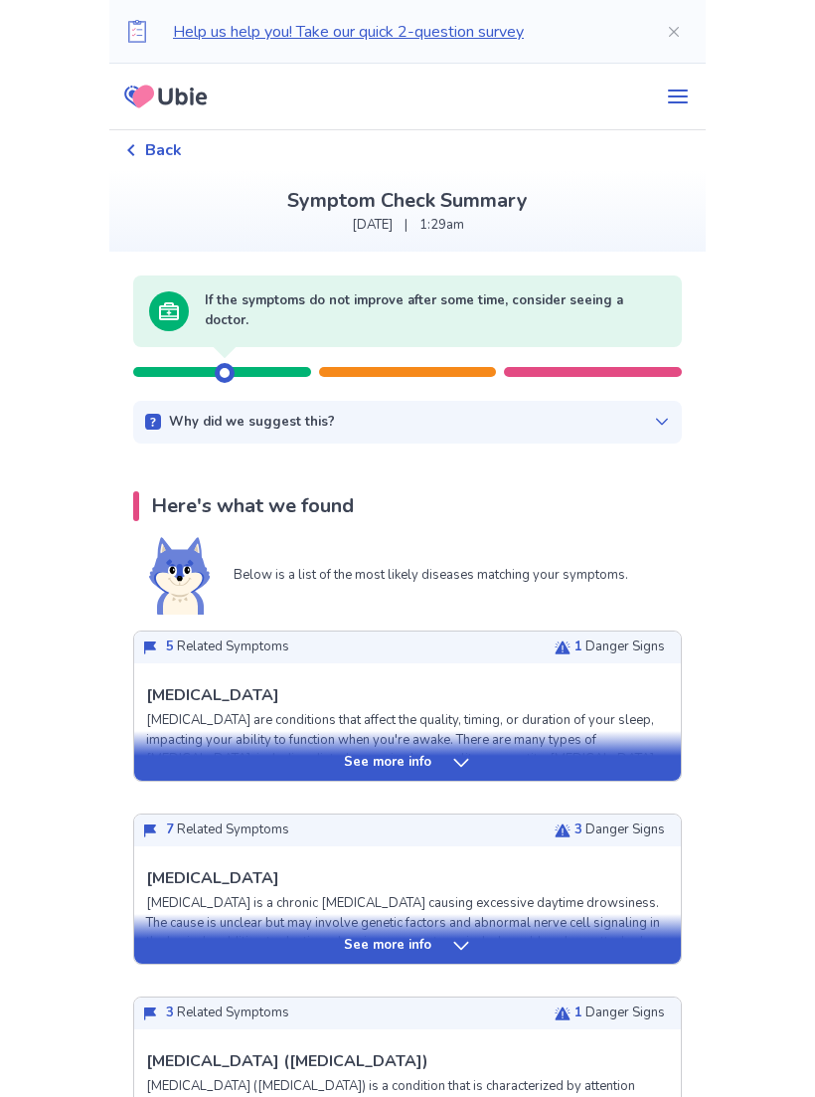
click at [518, 29] on p "Help us help you! Take our quick 2-question survey" at bounding box center [403, 32] width 461 height 24
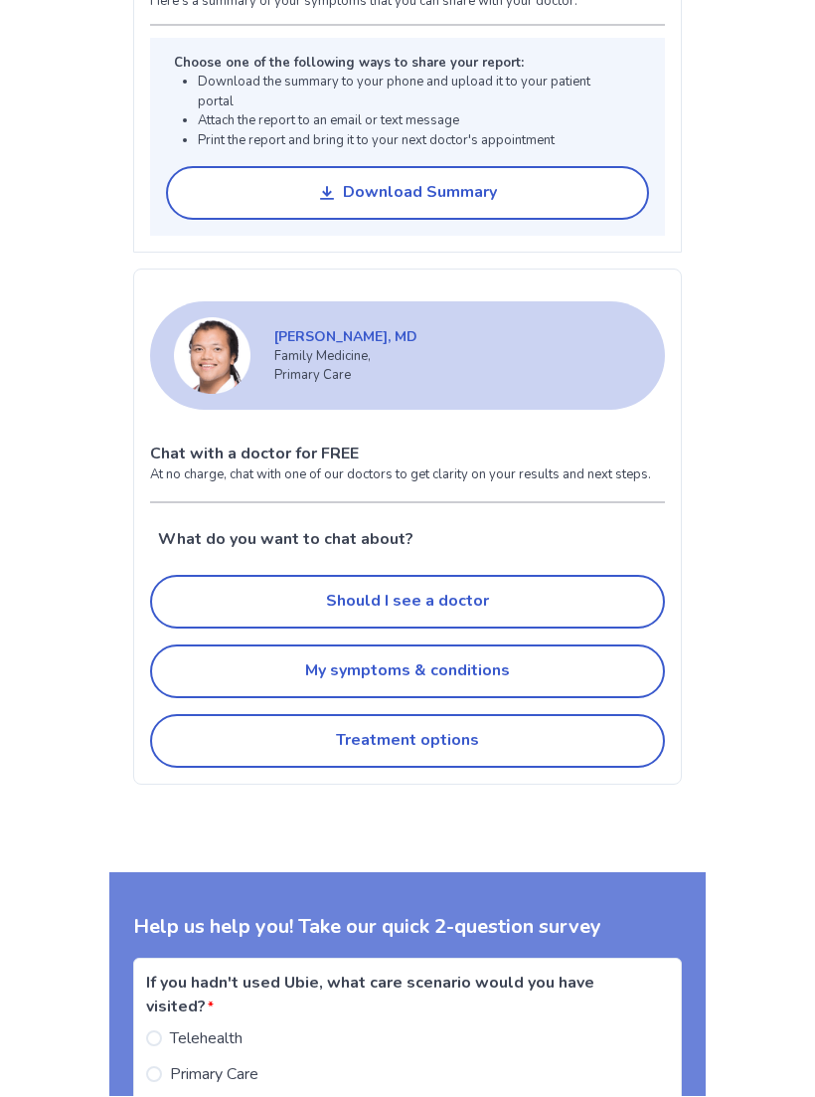
scroll to position [2515, 0]
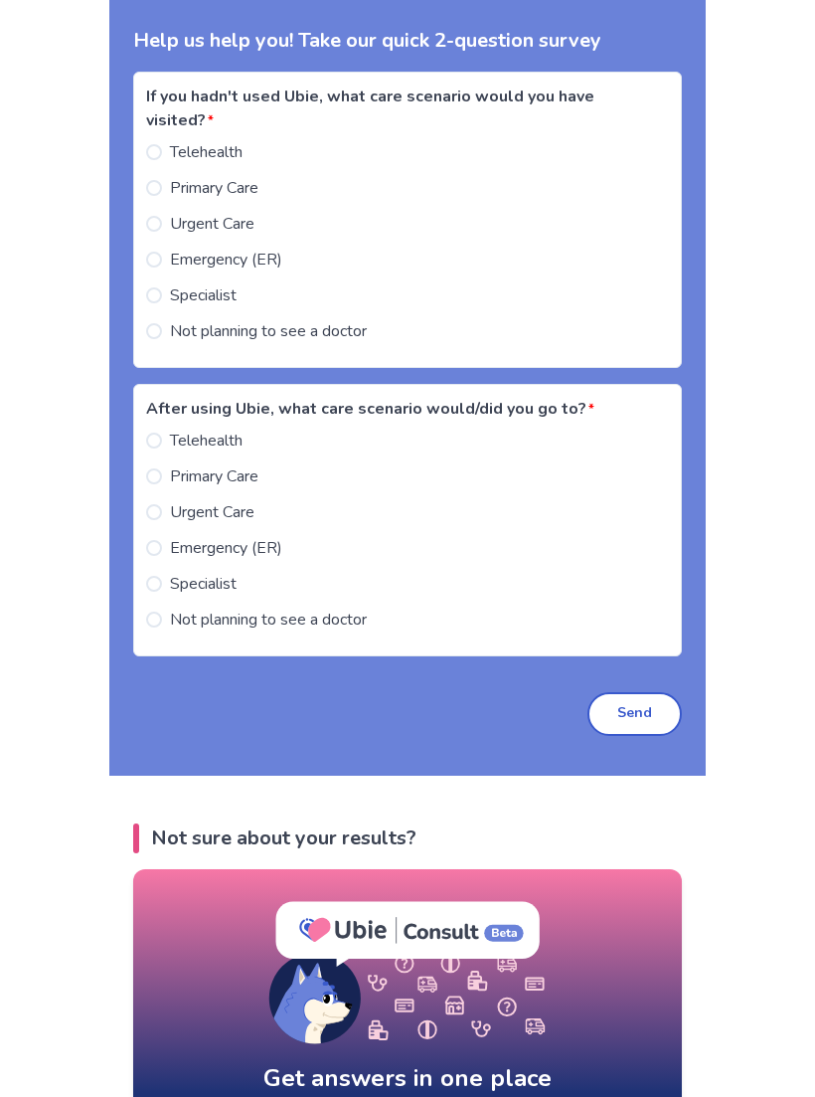
click at [809, 185] on div "Back Symptom Check Summary [DATE] 1:29am If the symptoms do not improve after s…" at bounding box center [407, 740] width 815 height 6511
click at [594, 368] on div "If you hadn't used Ubie, what care scenario would you have visited? * Telehealt…" at bounding box center [407, 220] width 549 height 296
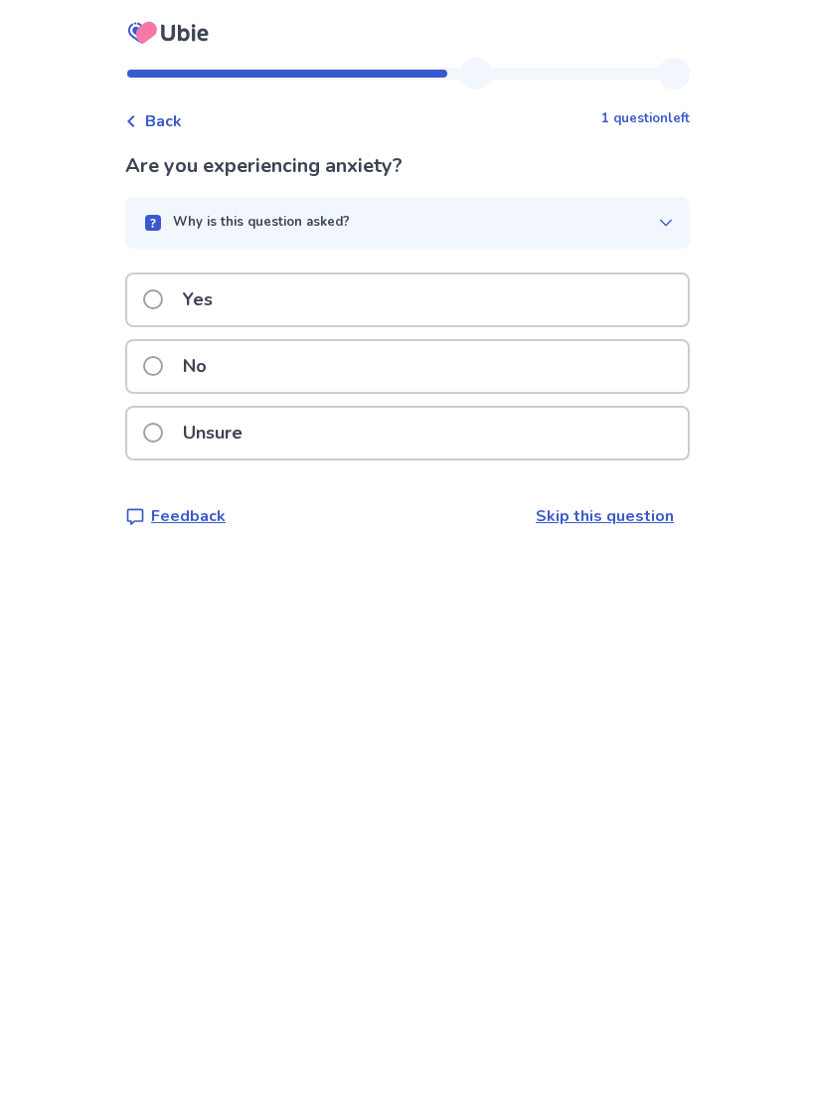
click at [184, 335] on div "Yes" at bounding box center [407, 305] width 565 height 67
click at [163, 314] on label "Yes" at bounding box center [184, 299] width 82 height 51
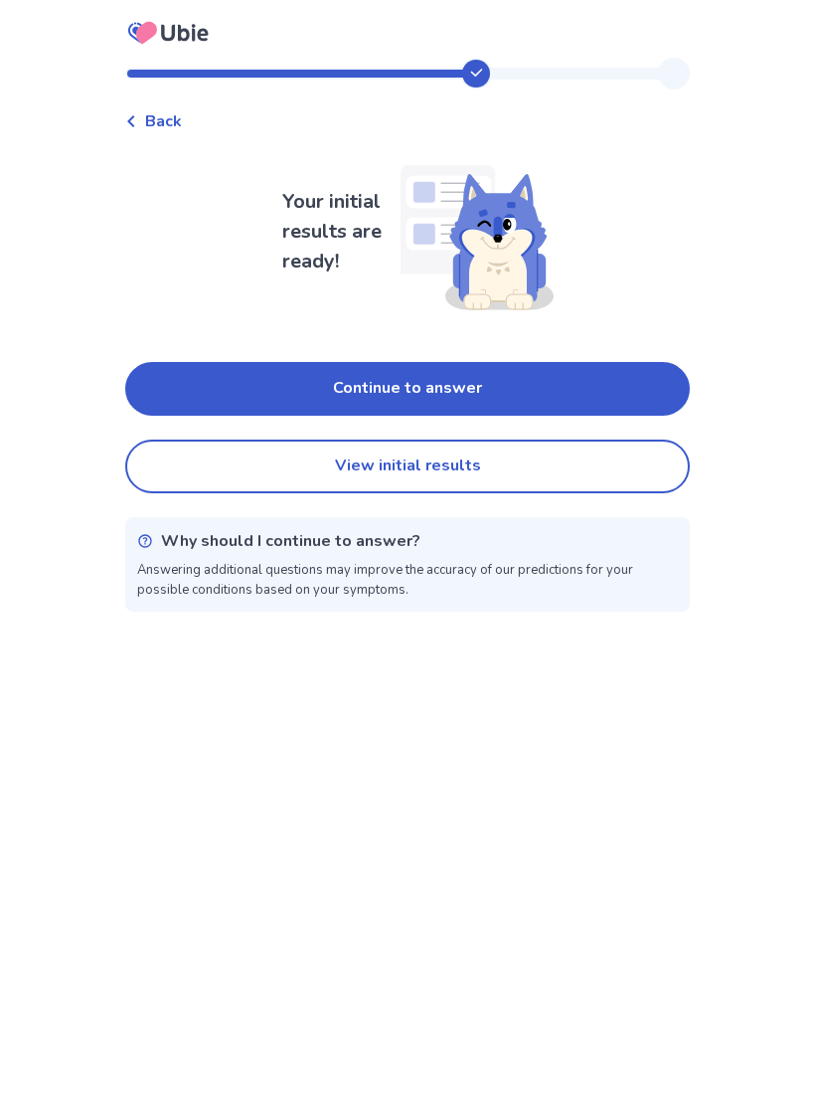
click at [520, 393] on button "Continue to answer" at bounding box center [407, 389] width 565 height 54
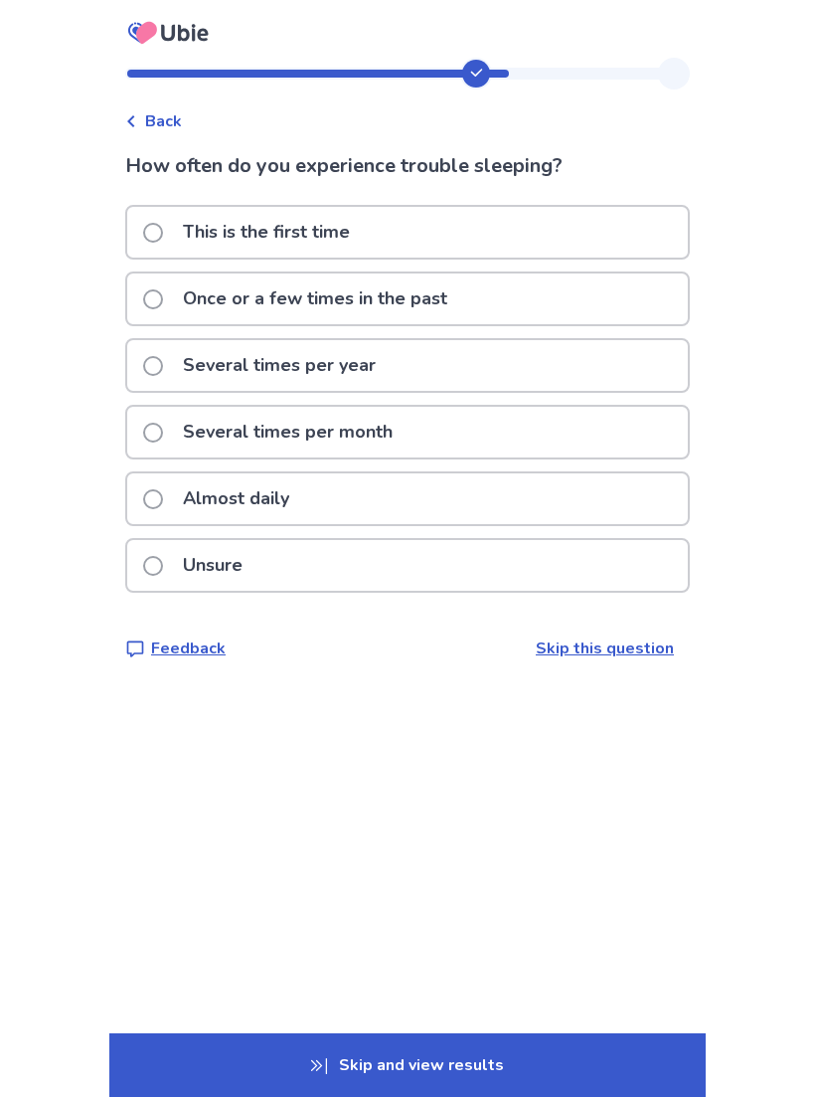
click at [396, 498] on div "Almost daily" at bounding box center [407, 498] width 561 height 51
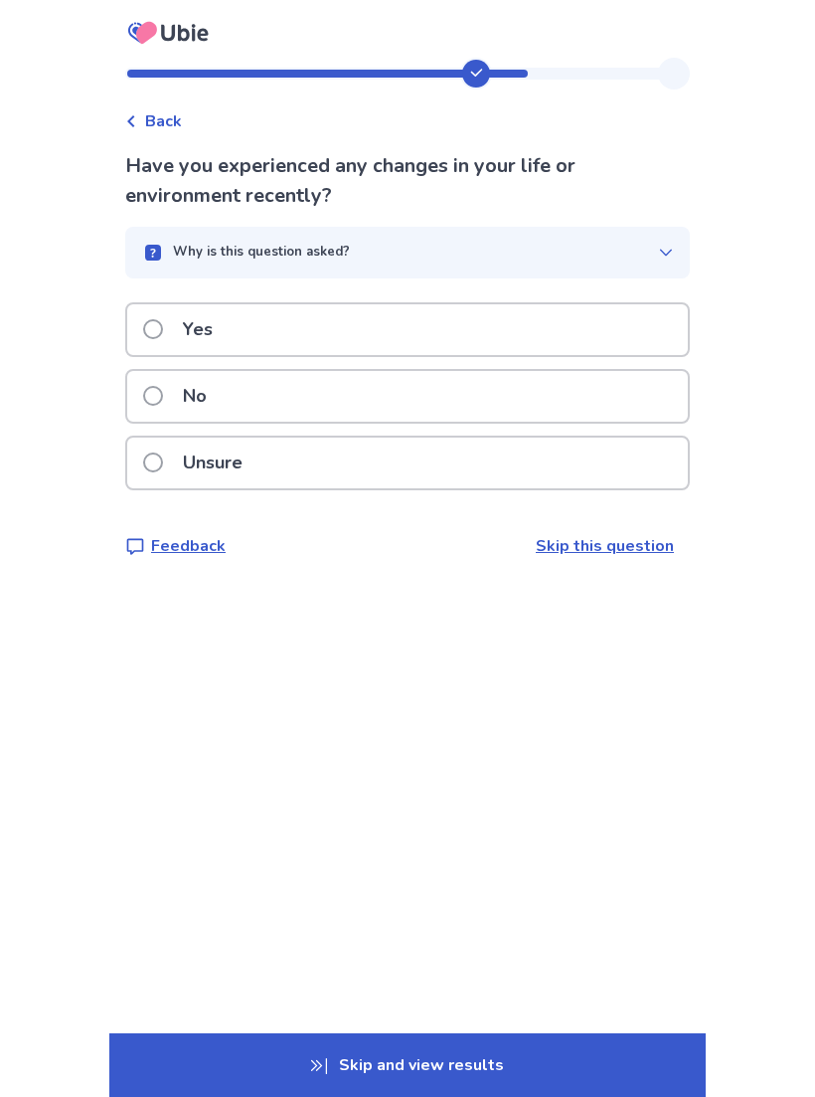
click at [163, 403] on span at bounding box center [153, 396] width 20 height 20
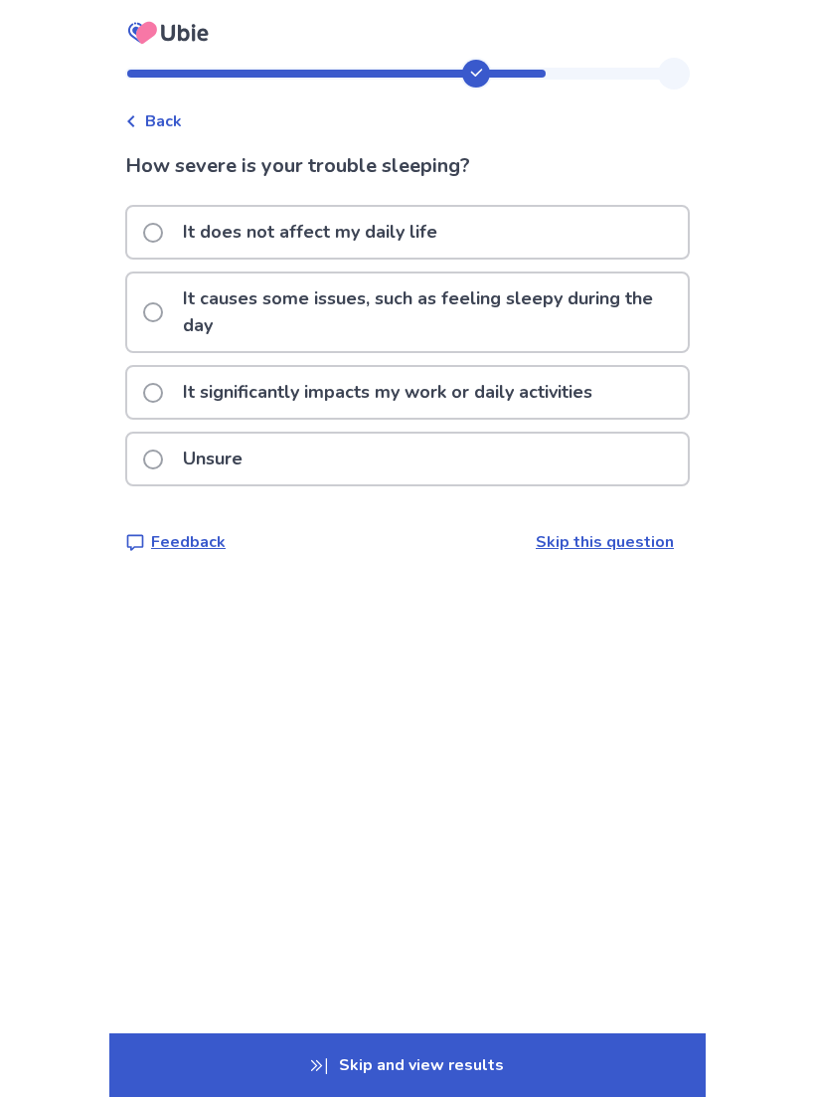
click at [604, 392] on p "It significantly impacts my work or daily activities" at bounding box center [387, 392] width 433 height 51
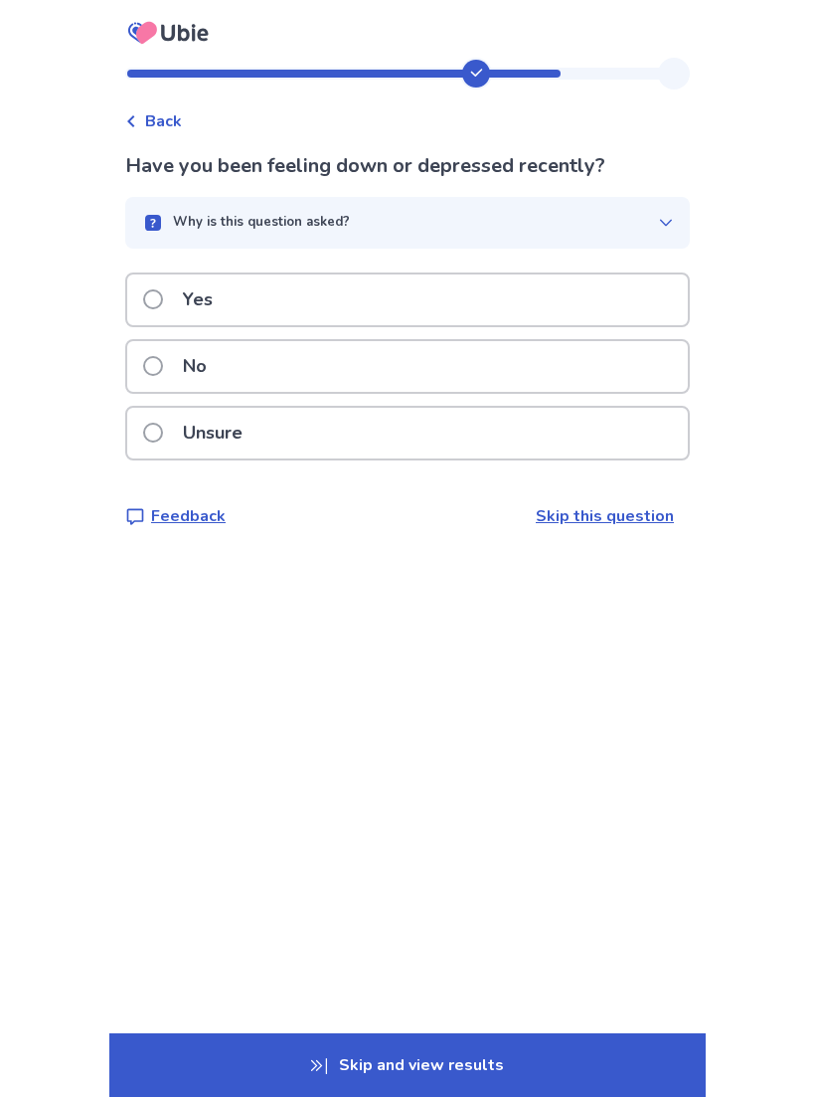
click at [401, 436] on div "Unsure" at bounding box center [407, 433] width 561 height 51
click at [581, 518] on link "Skip this question" at bounding box center [605, 516] width 138 height 22
click at [593, 523] on link "Skip this question" at bounding box center [605, 516] width 138 height 22
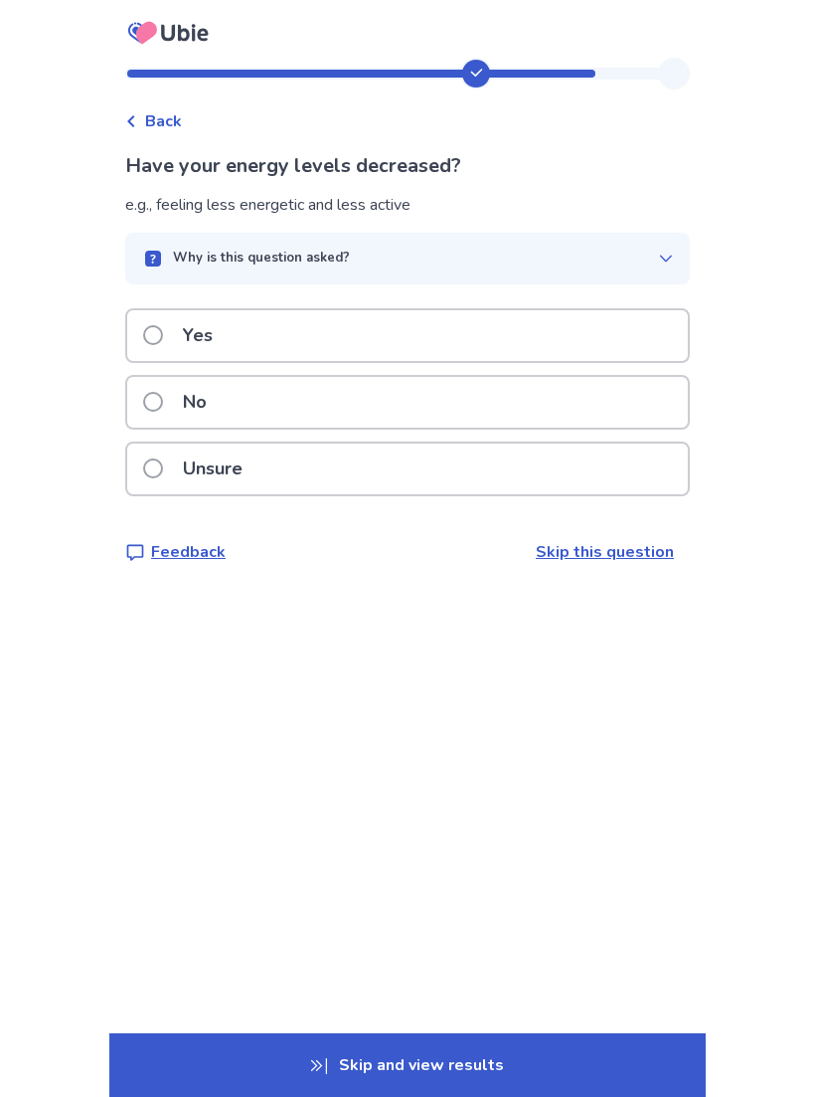
click at [400, 322] on div "Yes" at bounding box center [407, 335] width 561 height 51
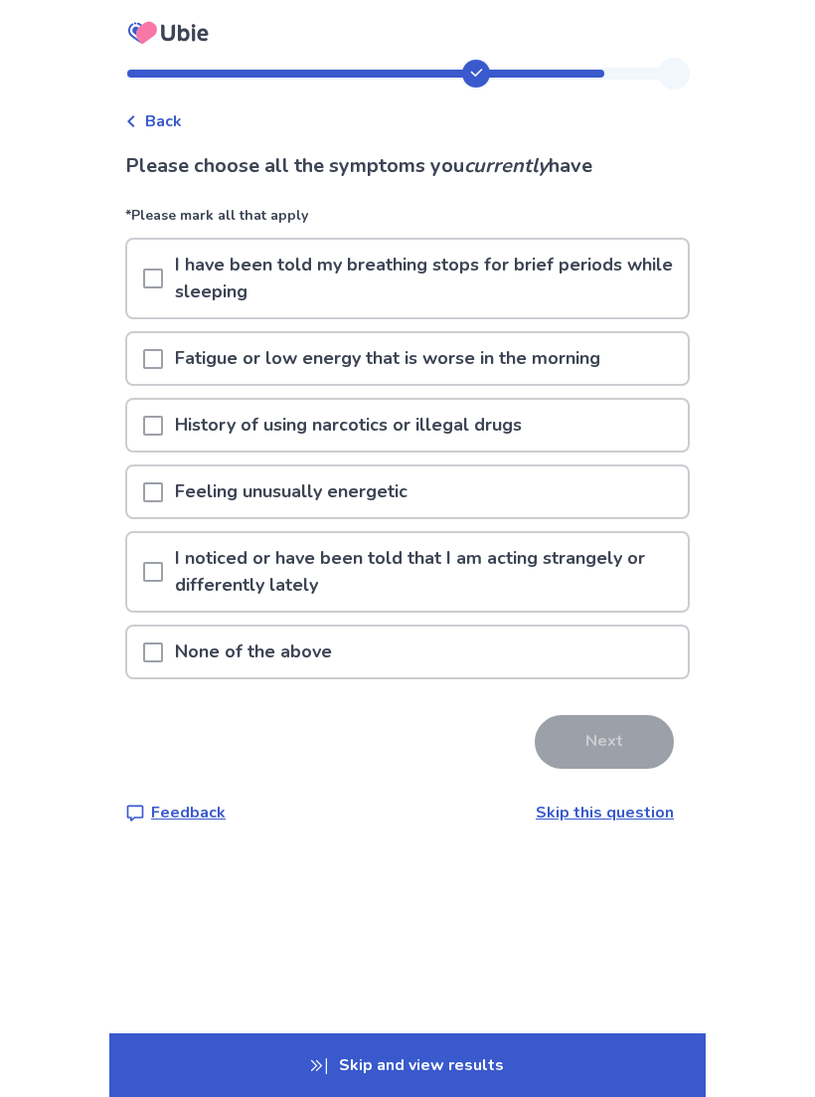
click at [591, 370] on p "Fatigue or low energy that is worse in the morning" at bounding box center [387, 358] width 449 height 51
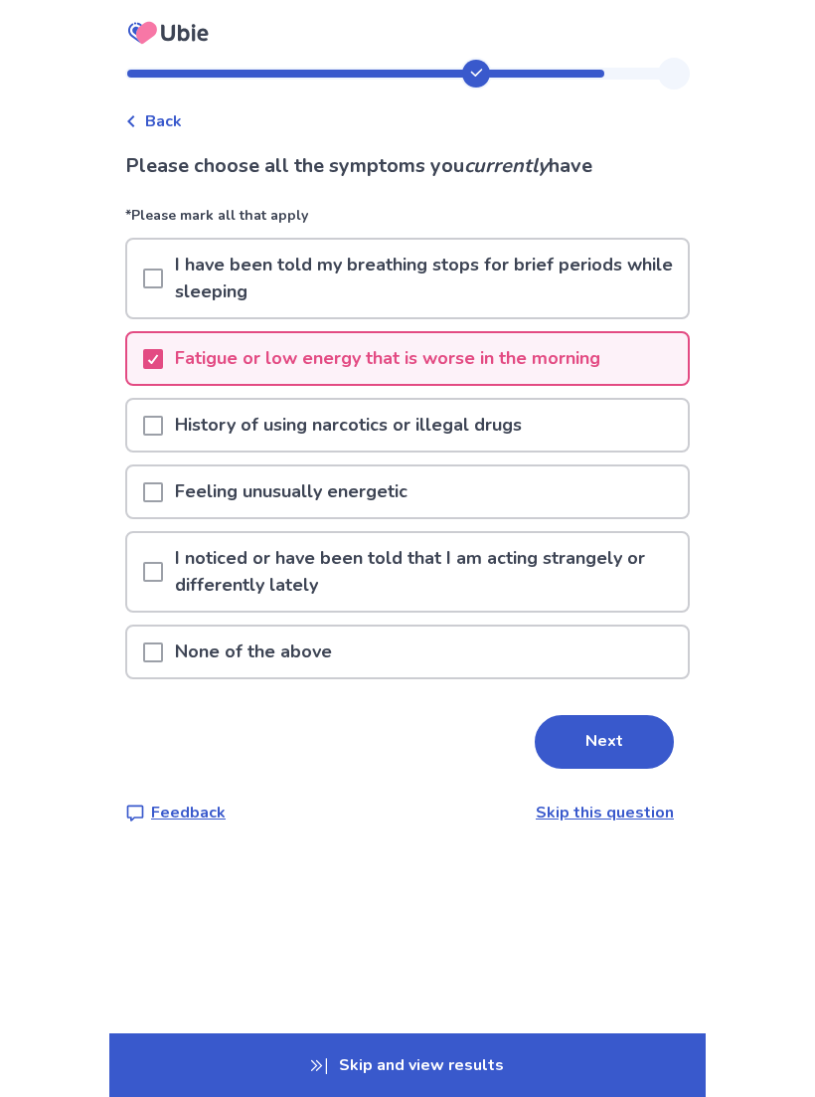
click at [561, 582] on p "I noticed or have been told that I am acting strangely or differently lately" at bounding box center [425, 572] width 525 height 78
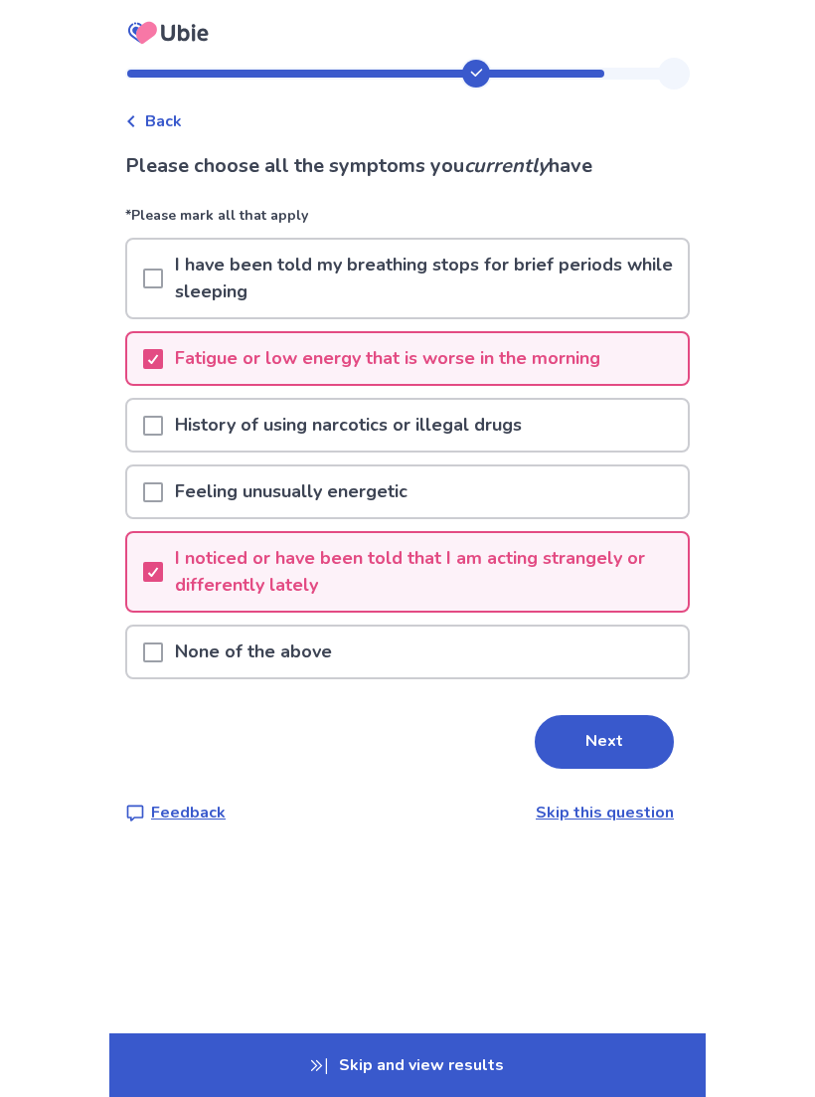
click at [591, 745] on button "Next" at bounding box center [604, 742] width 139 height 54
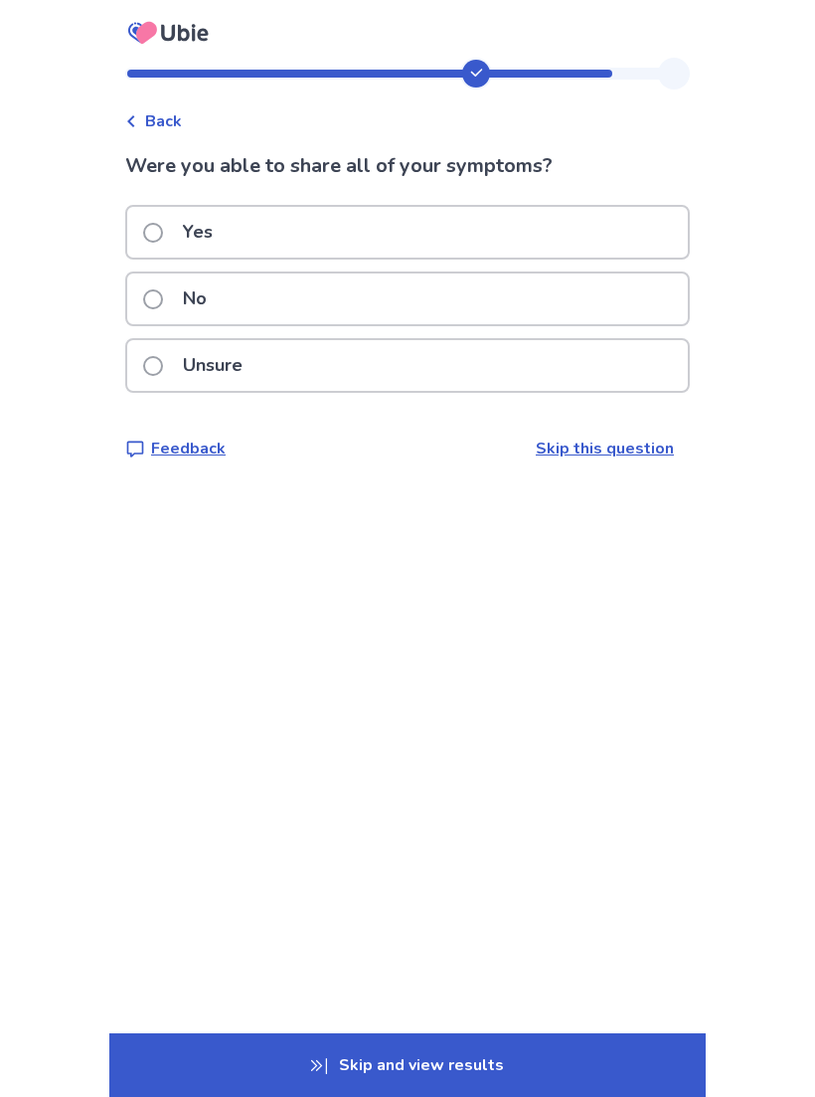
click at [186, 369] on p "Unsure" at bounding box center [213, 365] width 84 height 51
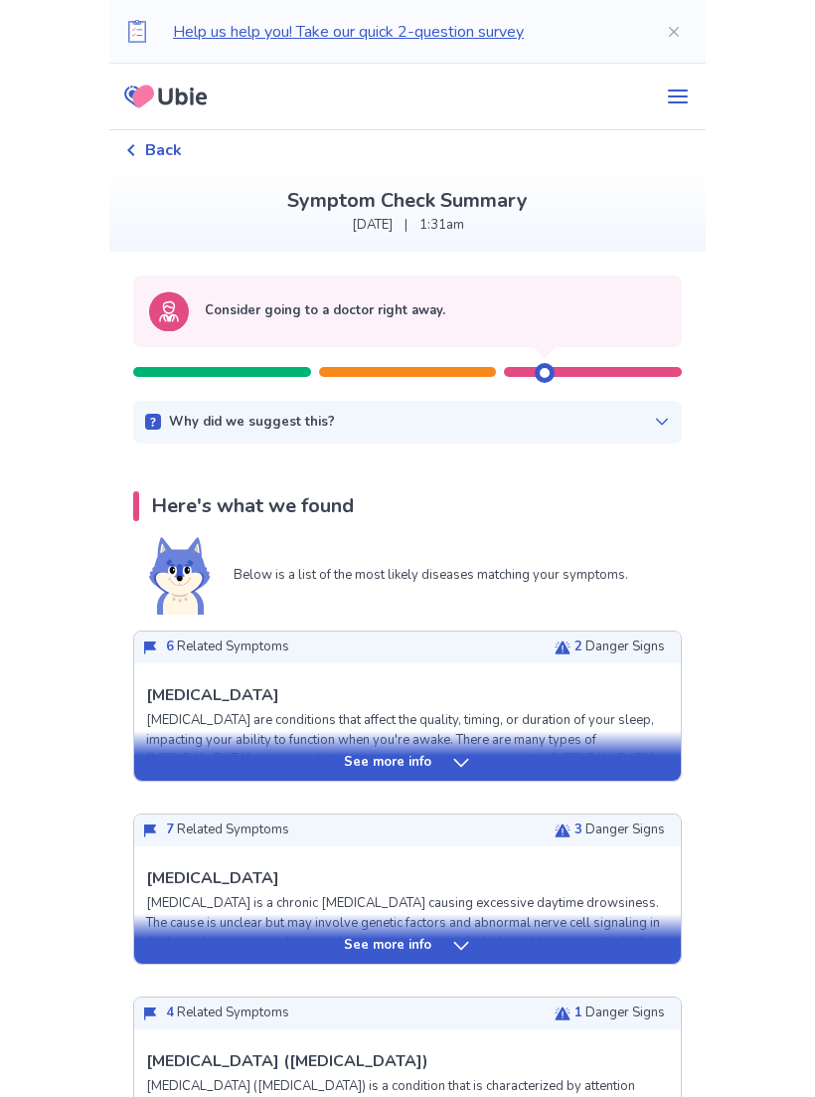
click at [654, 421] on icon at bounding box center [662, 422] width 16 height 16
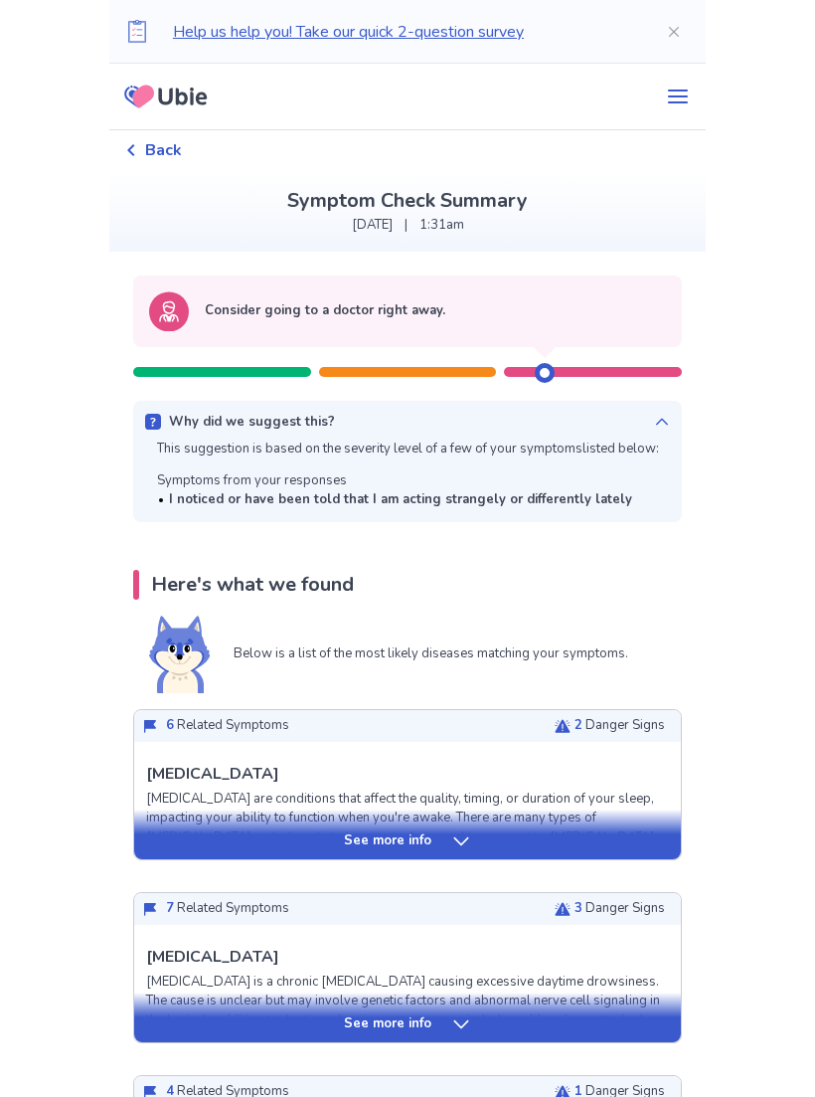
click at [536, 503] on b "I noticed or have been told that I am acting strangely or differently lately" at bounding box center [400, 499] width 463 height 18
